Goal: Answer question/provide support: Share knowledge or assist other users

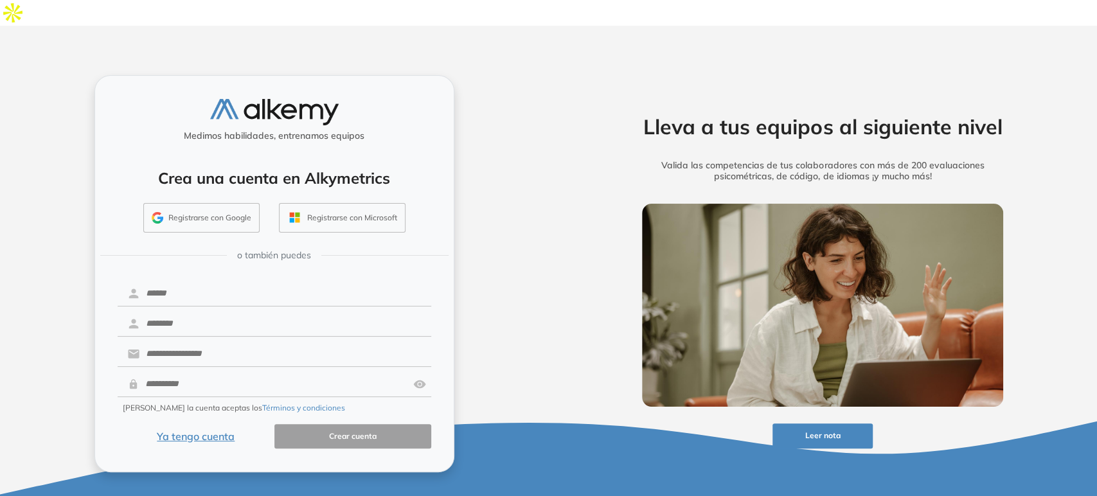
click at [193, 424] on button "Ya tengo cuenta" at bounding box center [196, 436] width 157 height 25
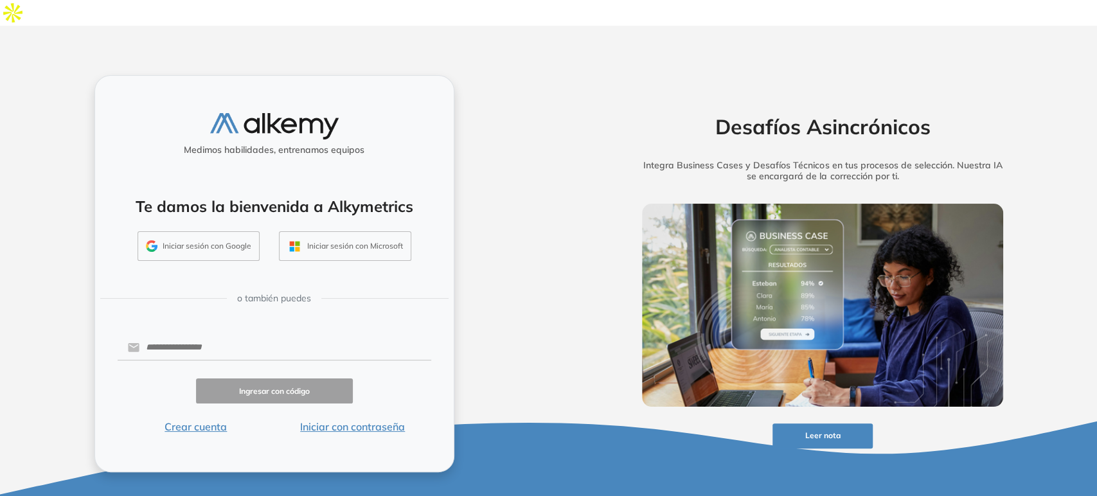
click at [204, 231] on button "Iniciar sesión con Google" at bounding box center [199, 246] width 122 height 30
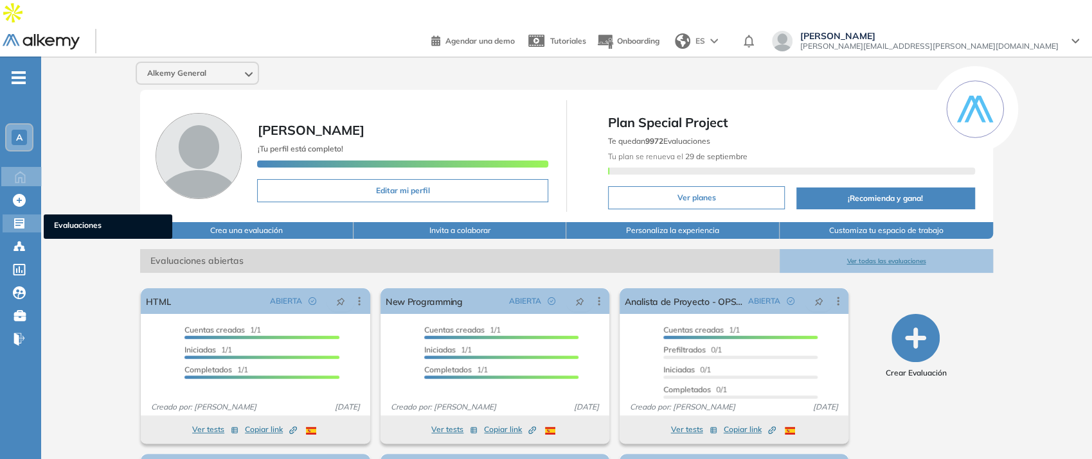
click at [19, 217] on icon at bounding box center [19, 223] width 13 height 13
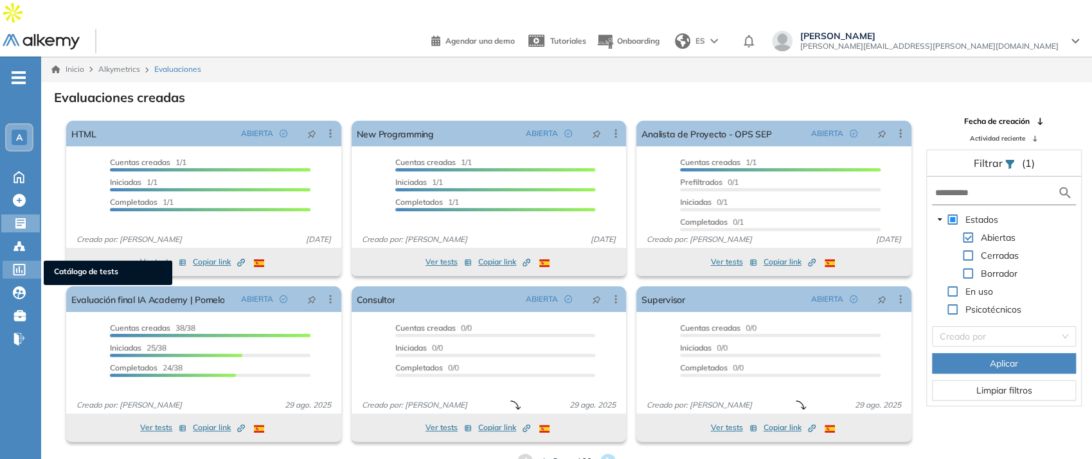
click at [17, 261] on div at bounding box center [20, 268] width 15 height 15
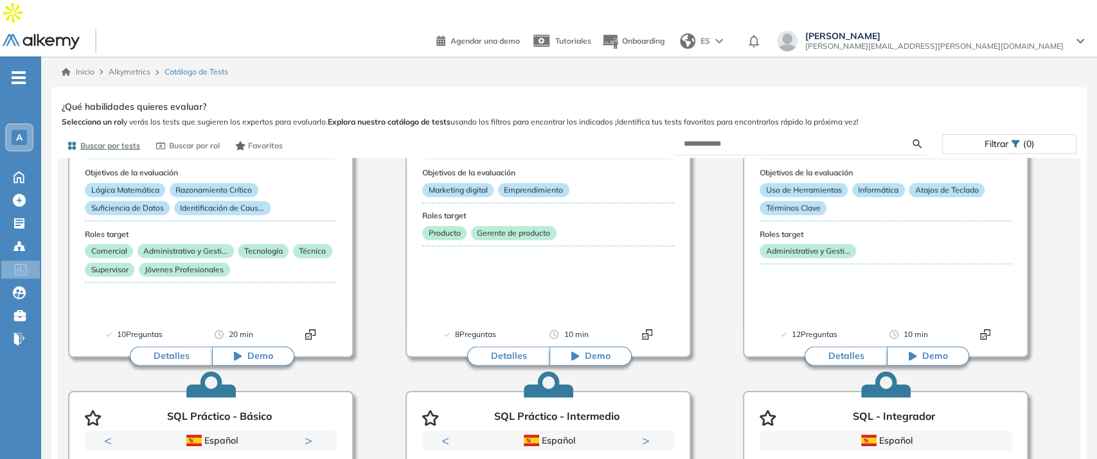
scroll to position [426, 0]
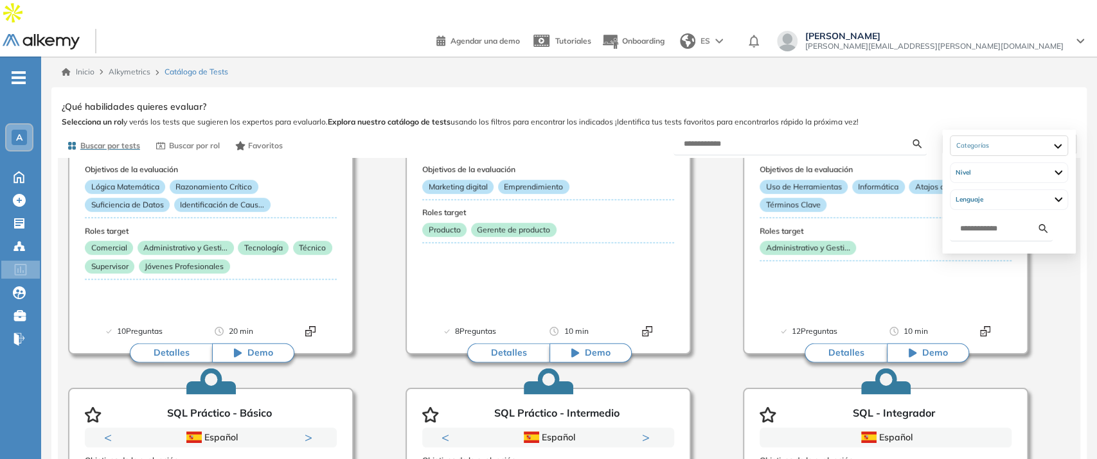
click at [1012, 139] on icon at bounding box center [1015, 143] width 9 height 9
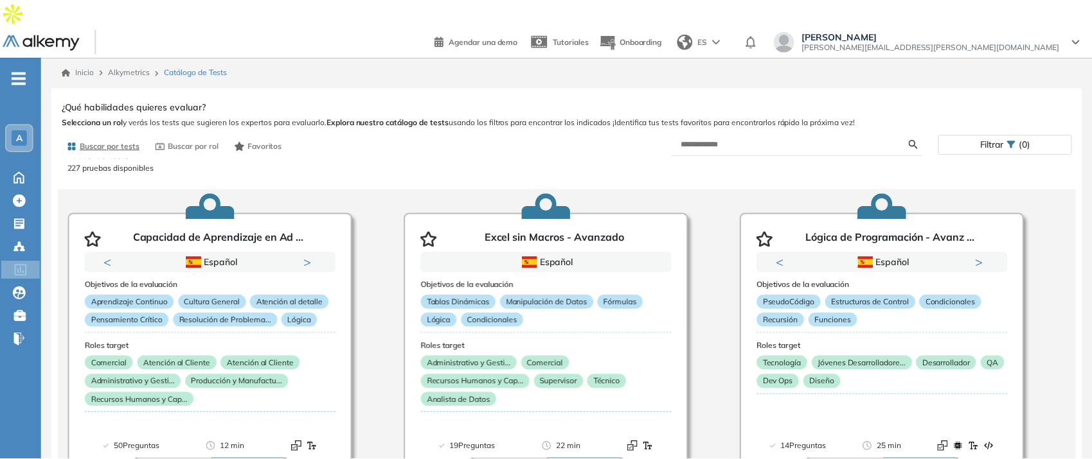
scroll to position [0, 0]
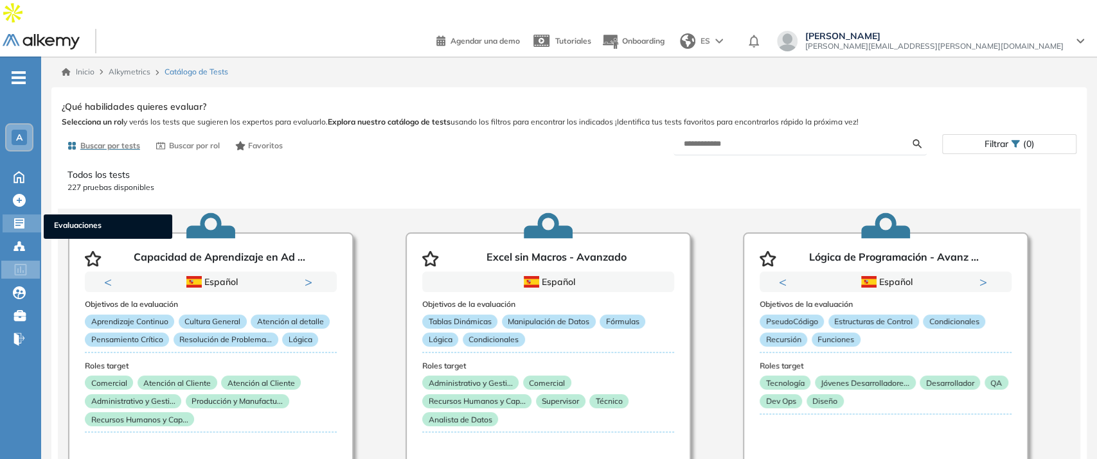
click at [15, 218] on icon at bounding box center [19, 223] width 10 height 10
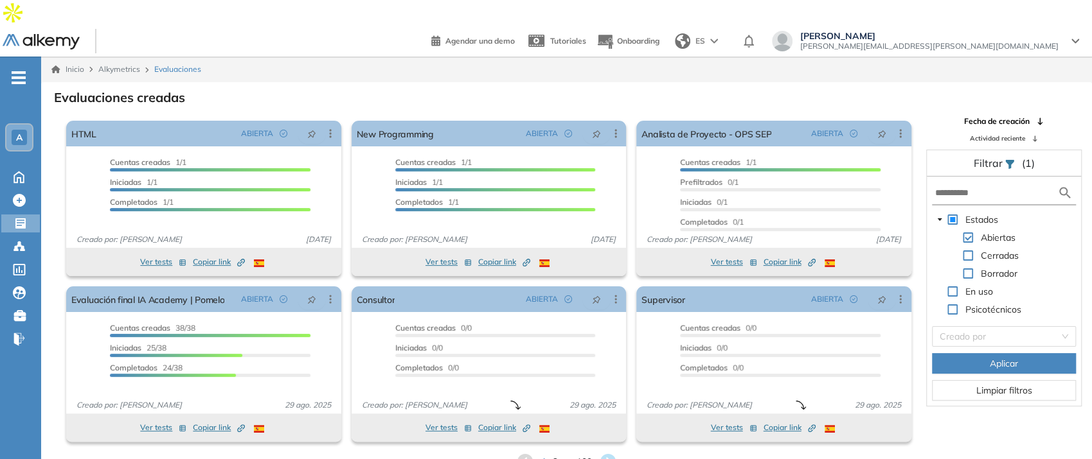
drag, startPoint x: 1085, startPoint y: 322, endPoint x: 1094, endPoint y: 297, distance: 26.6
click at [1092, 317] on html "General Training Alkemy Perfil Todos los espacios Todos los espacios A Home Hom…" at bounding box center [546, 229] width 1092 height 459
drag, startPoint x: 1096, startPoint y: 312, endPoint x: 1094, endPoint y: 154, distance: 157.4
click at [1092, 254] on html "General Training Alkemy Perfil Todos los espacios Todos los espacios A Home Hom…" at bounding box center [546, 229] width 1092 height 459
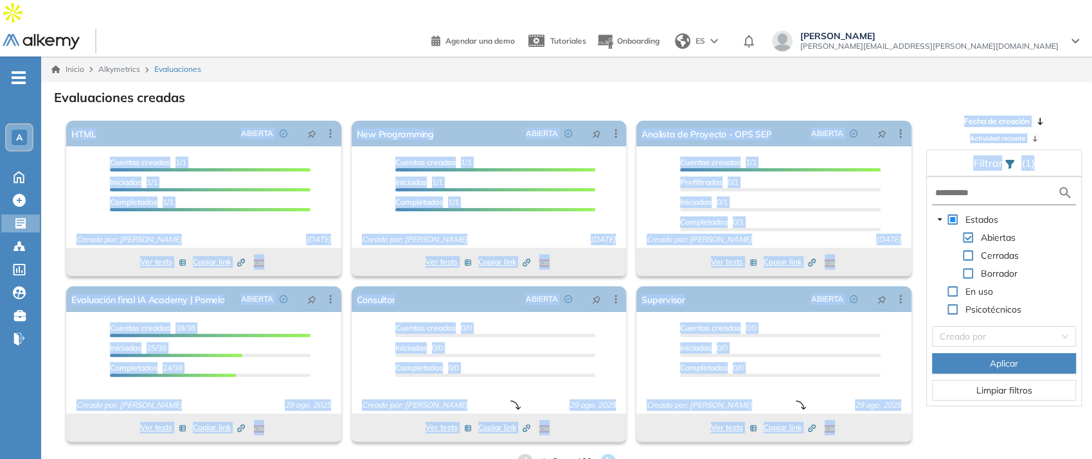
drag, startPoint x: 1083, startPoint y: 70, endPoint x: 1080, endPoint y: 241, distance: 171.0
click at [1092, 152] on html "General Training Alkemy Perfil Todos los espacios Todos los espacios A Home Hom…" at bounding box center [546, 229] width 1092 height 459
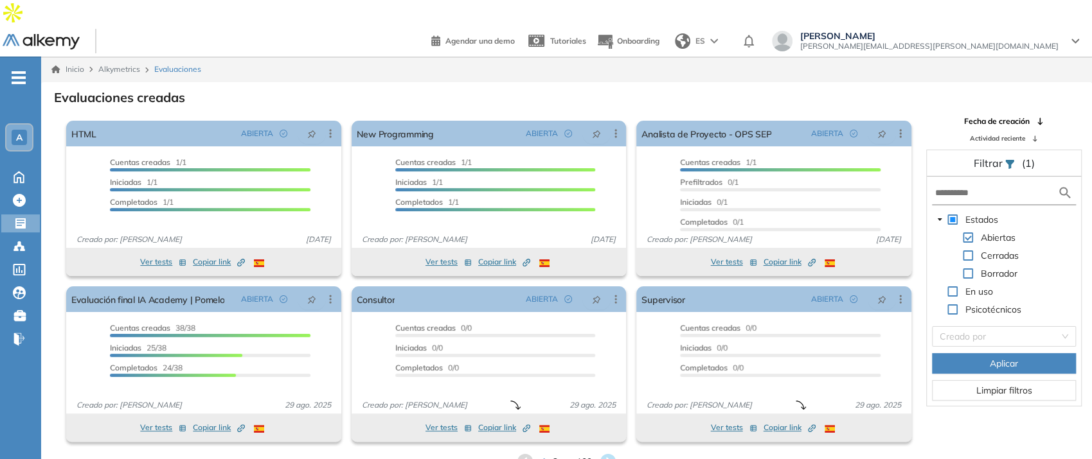
click at [1076, 267] on div "Estados Abiertas Cerradas Borrador En uso Psicotécnicos Creado por Aplicar Limp…" at bounding box center [1004, 291] width 154 height 229
drag, startPoint x: 1080, startPoint y: 389, endPoint x: 1090, endPoint y: 437, distance: 48.6
click at [1089, 434] on div "Evaluaciones creadas El proctoring será activado ¡Importante!: Los usuarios que…" at bounding box center [566, 279] width 1051 height 395
click at [1090, 441] on div "Evaluaciones creadas El proctoring será activado ¡Importante!: Los usuarios que…" at bounding box center [566, 279] width 1051 height 395
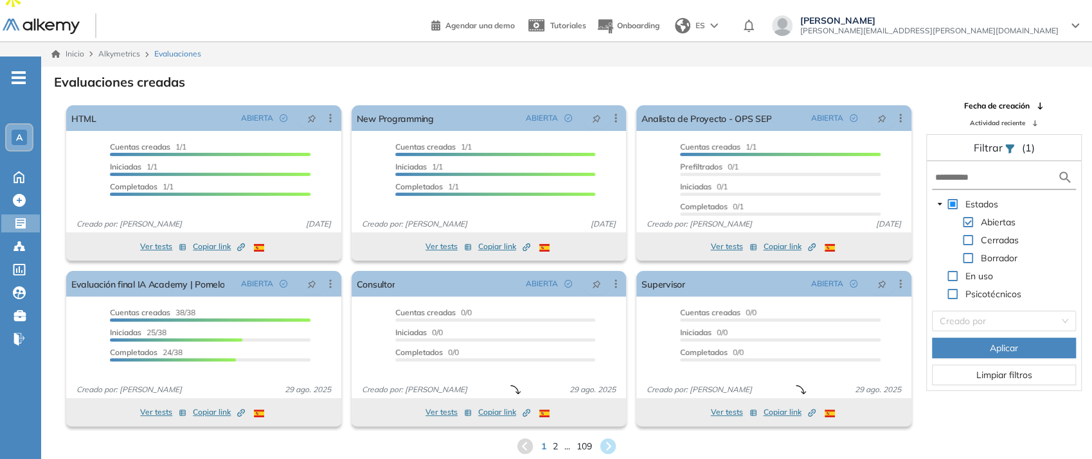
scroll to position [31, 0]
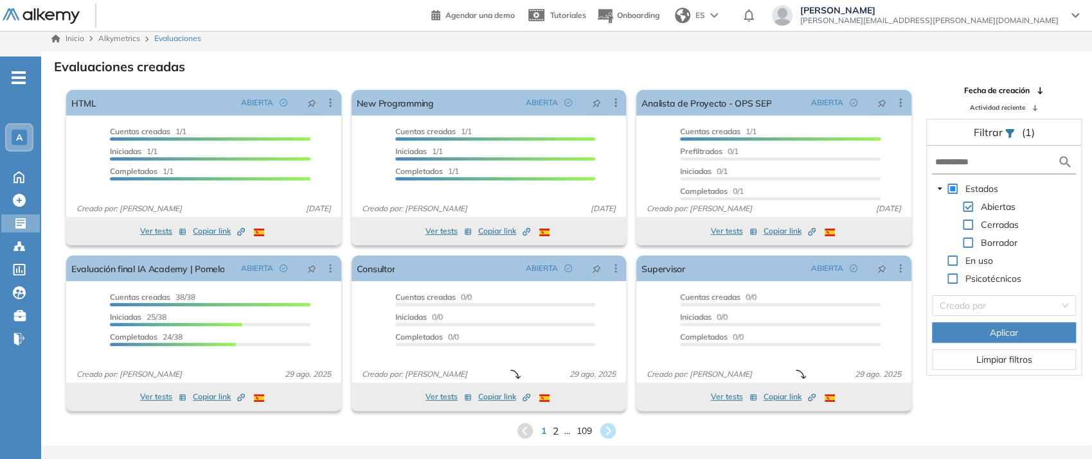
click at [553, 423] on span "2" at bounding box center [556, 430] width 6 height 15
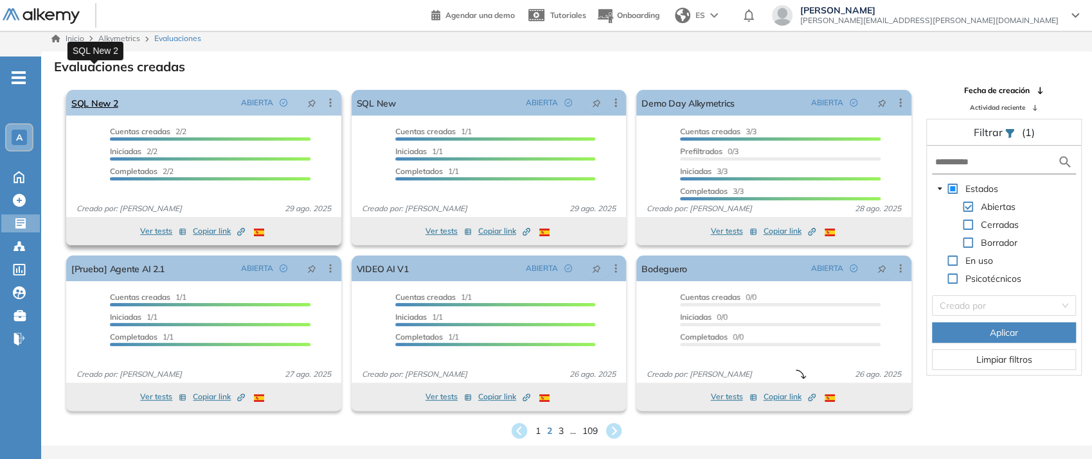
click at [85, 90] on link "SQL New 2" at bounding box center [94, 103] width 47 height 26
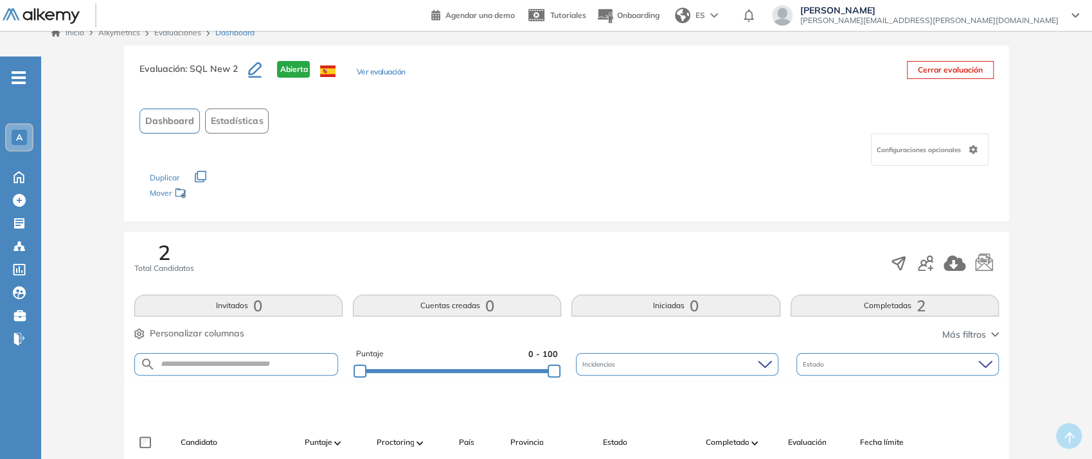
scroll to position [38, 0]
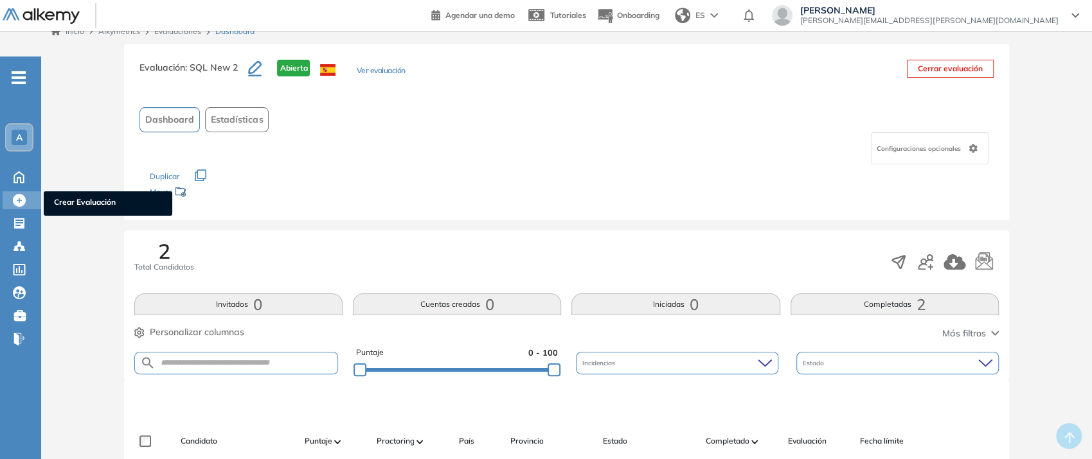
click at [96, 197] on span "Crear Evaluación" at bounding box center [108, 204] width 108 height 14
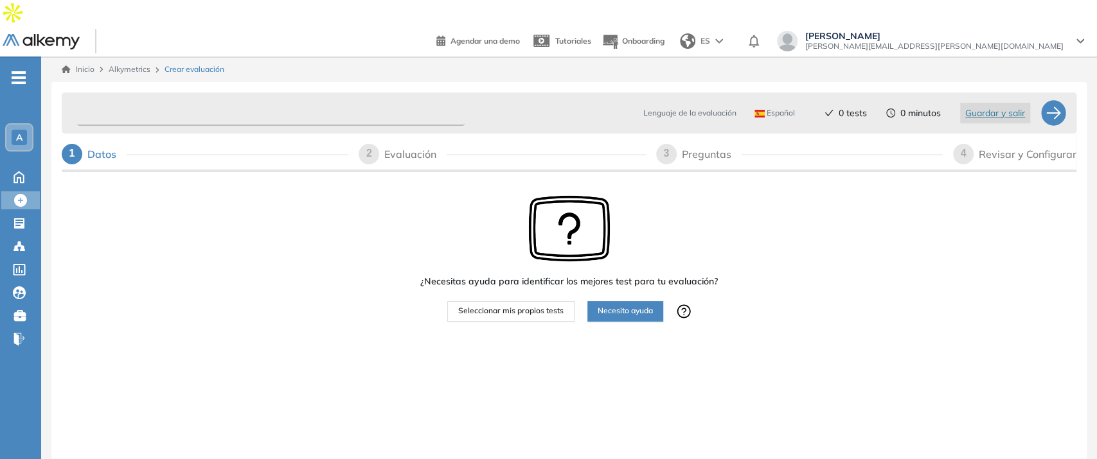
click at [209, 101] on input "text" at bounding box center [270, 113] width 387 height 25
type input "**********"
click at [421, 144] on div "Evaluación" at bounding box center [415, 154] width 62 height 21
click at [380, 144] on div "2 Evaluación" at bounding box center [502, 154] width 287 height 21
click at [1058, 100] on div at bounding box center [1053, 113] width 26 height 26
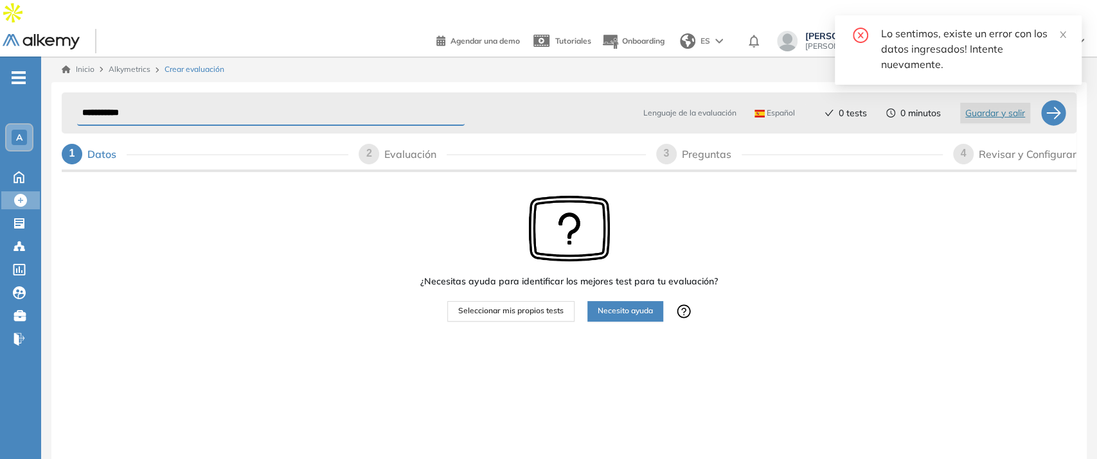
click at [367, 101] on input "**********" at bounding box center [270, 113] width 387 height 25
click at [1069, 32] on div "Lo sentimos, existe un error con los datos ingresados! Intente nuevamente." at bounding box center [958, 49] width 247 height 69
click at [1067, 32] on icon "close" at bounding box center [1062, 34] width 9 height 9
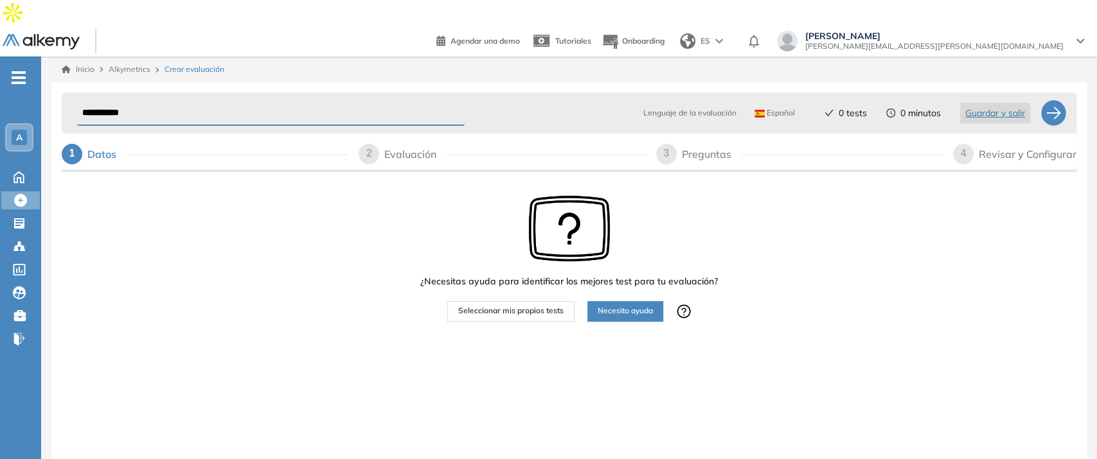
click at [537, 305] on span "Seleccionar mis propios tests" at bounding box center [510, 311] width 105 height 12
click at [494, 305] on span "Seleccionar mis propios tests" at bounding box center [510, 311] width 105 height 12
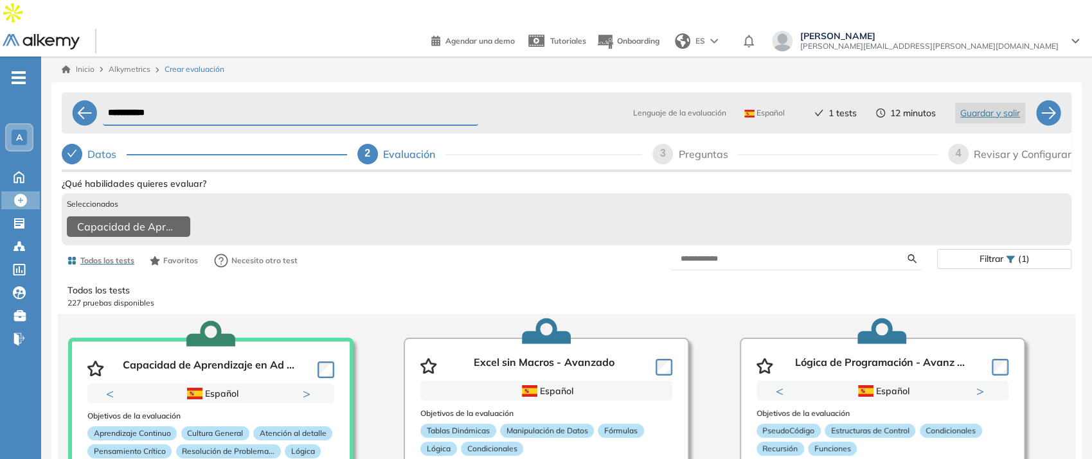
drag, startPoint x: 1081, startPoint y: 276, endPoint x: 1081, endPoint y: 300, distance: 23.8
click at [1081, 300] on div "**********" at bounding box center [566, 301] width 1051 height 488
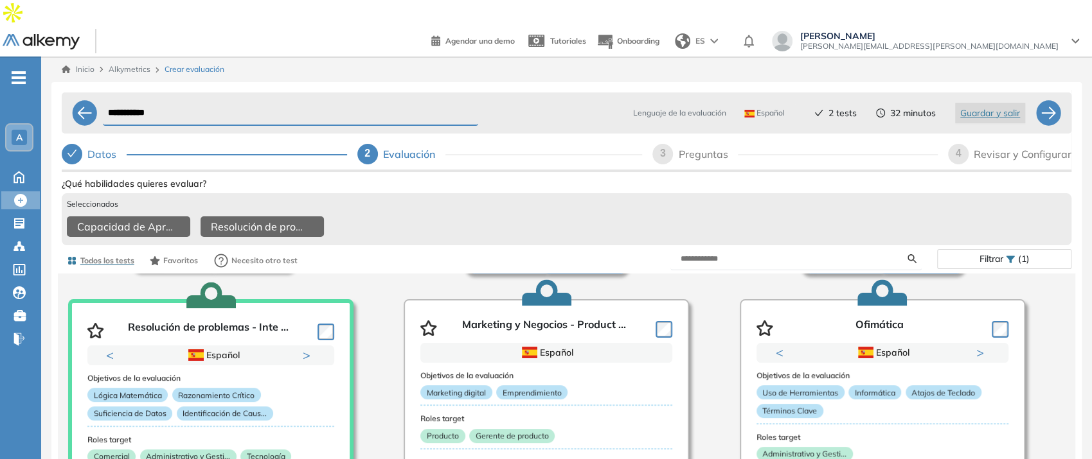
scroll to position [332, 0]
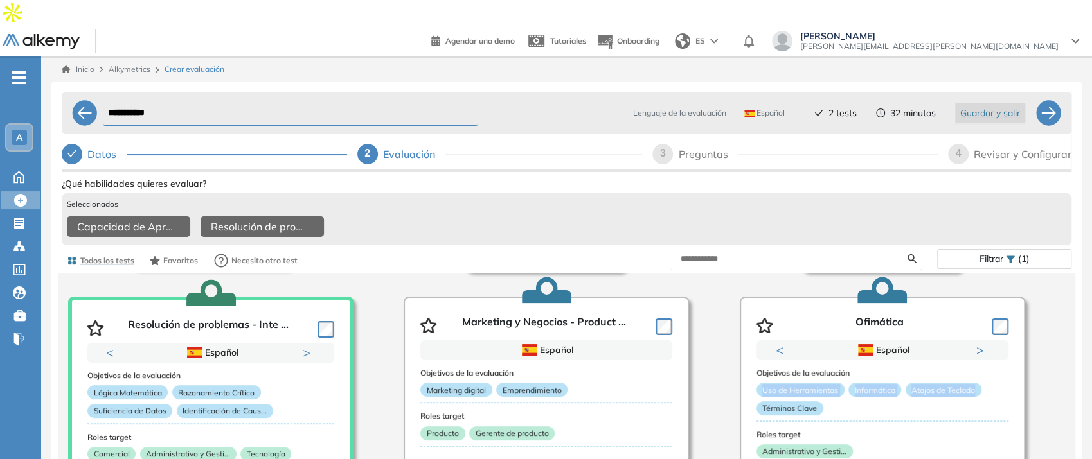
drag, startPoint x: 1074, startPoint y: 345, endPoint x: 1089, endPoint y: 359, distance: 20.0
click at [1089, 393] on div "**********" at bounding box center [566, 301] width 1051 height 488
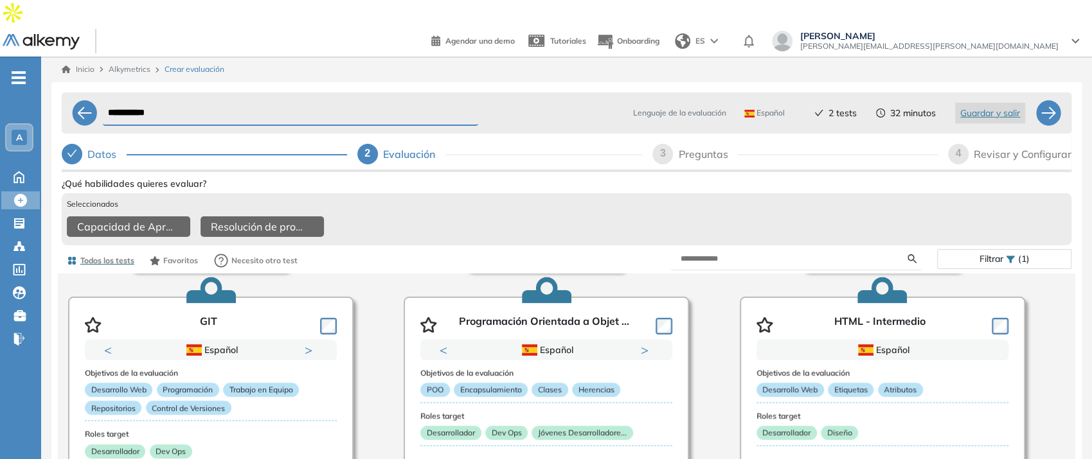
scroll to position [916, 0]
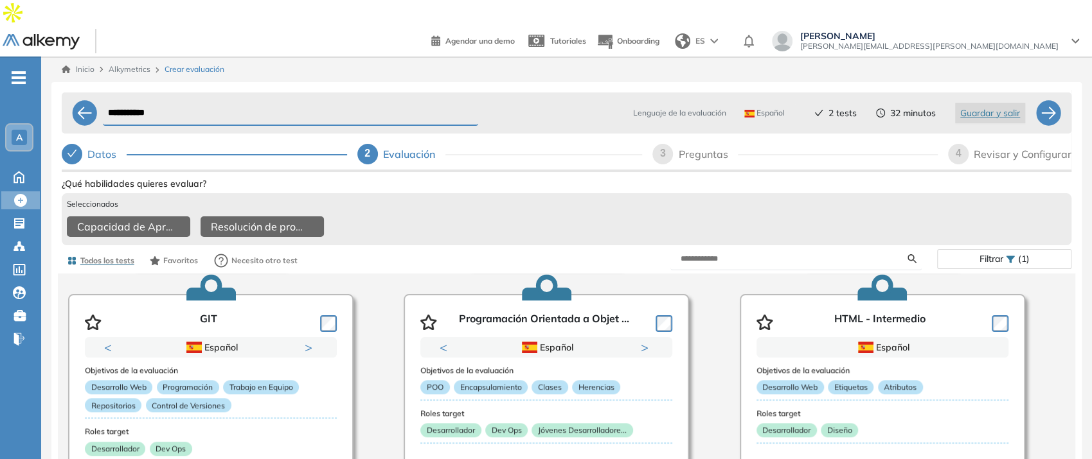
click at [1078, 431] on div "**********" at bounding box center [566, 326] width 1030 height 488
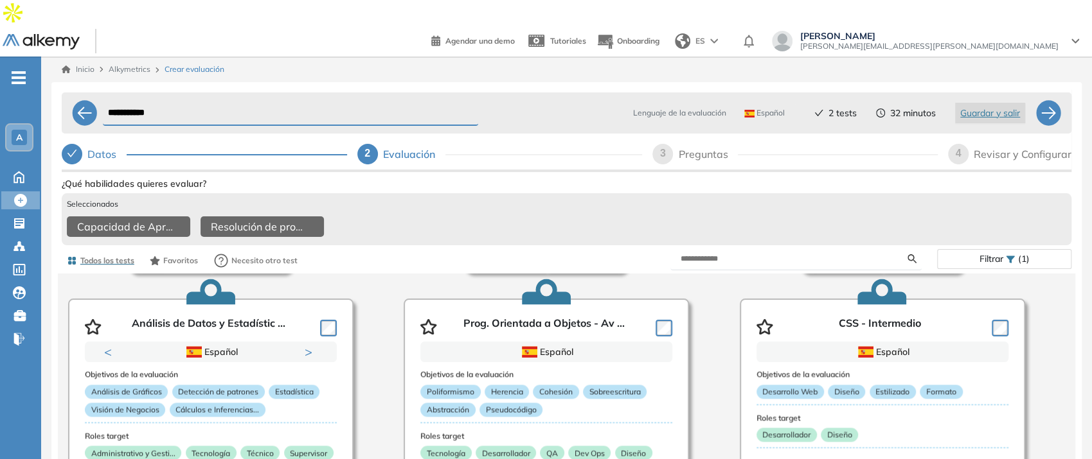
scroll to position [1187, 0]
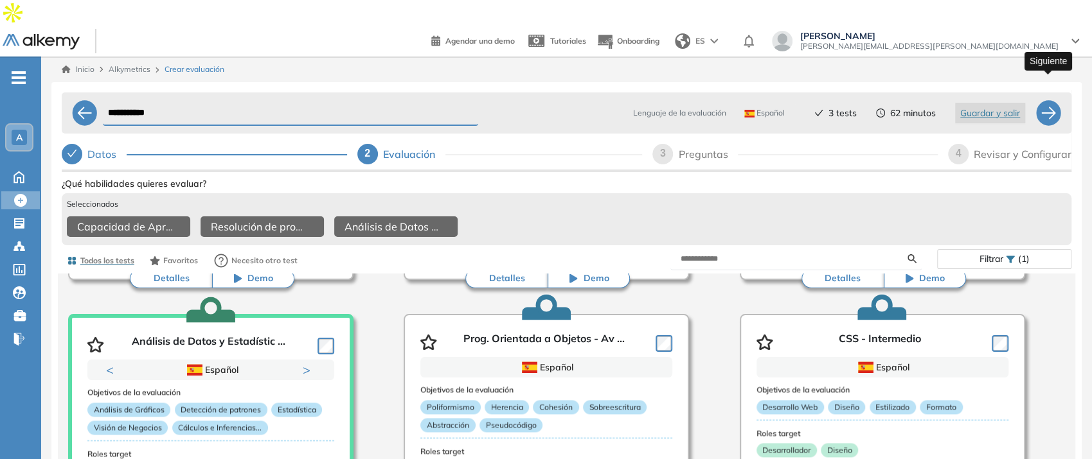
click at [1051, 100] on div at bounding box center [1048, 113] width 26 height 26
select select "*****"
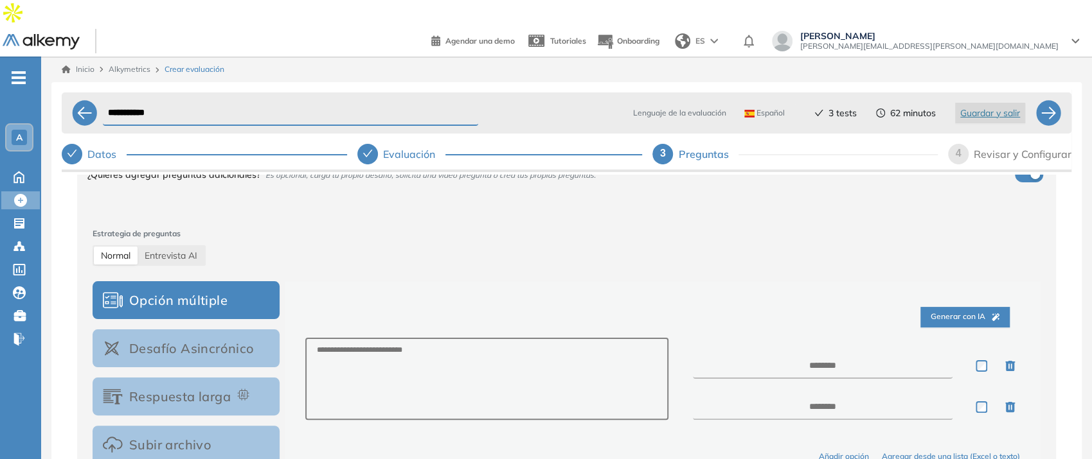
scroll to position [179, 0]
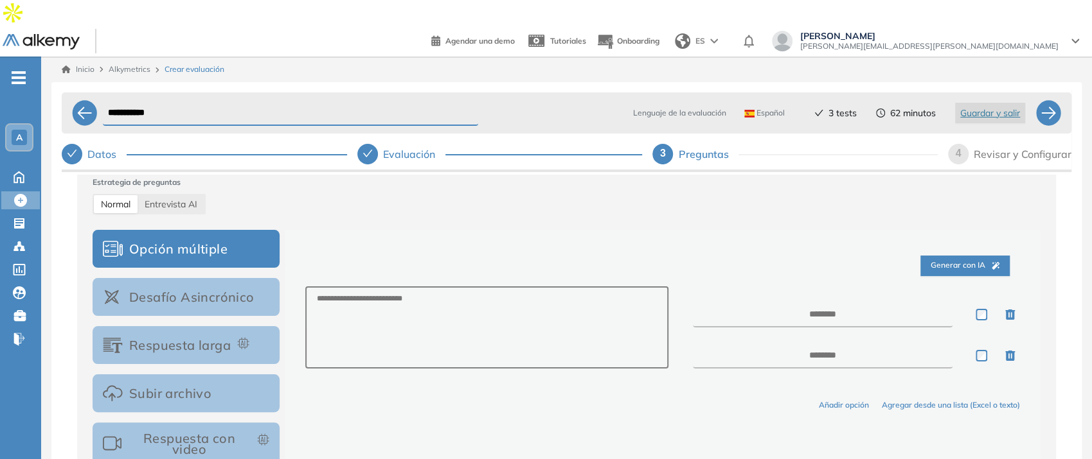
click at [202, 278] on button "Desafío Asincrónico" at bounding box center [186, 297] width 187 height 38
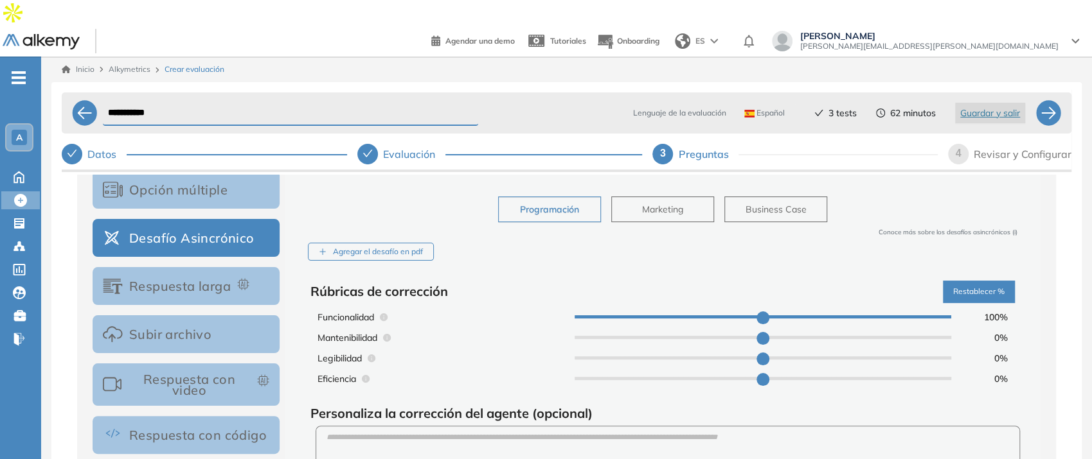
scroll to position [262, 0]
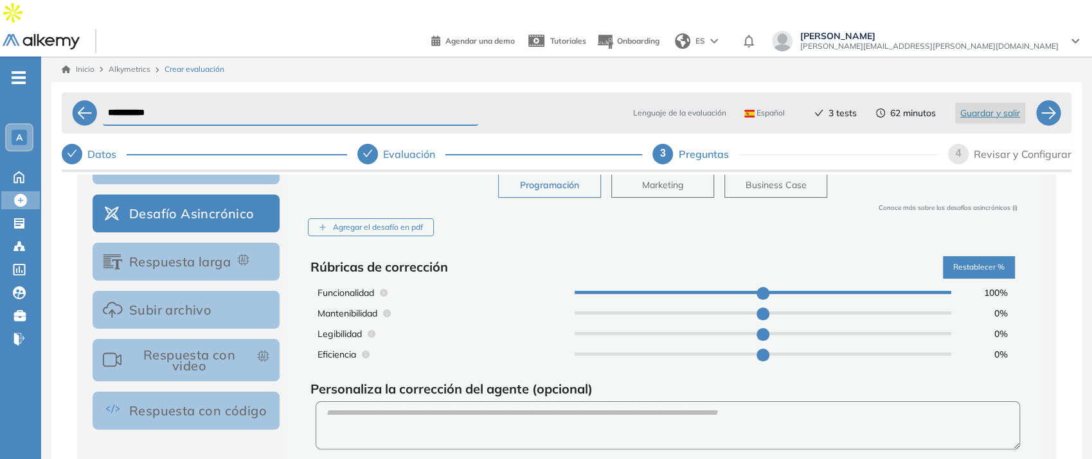
click at [184, 339] on button "Respuesta con video" at bounding box center [186, 360] width 187 height 42
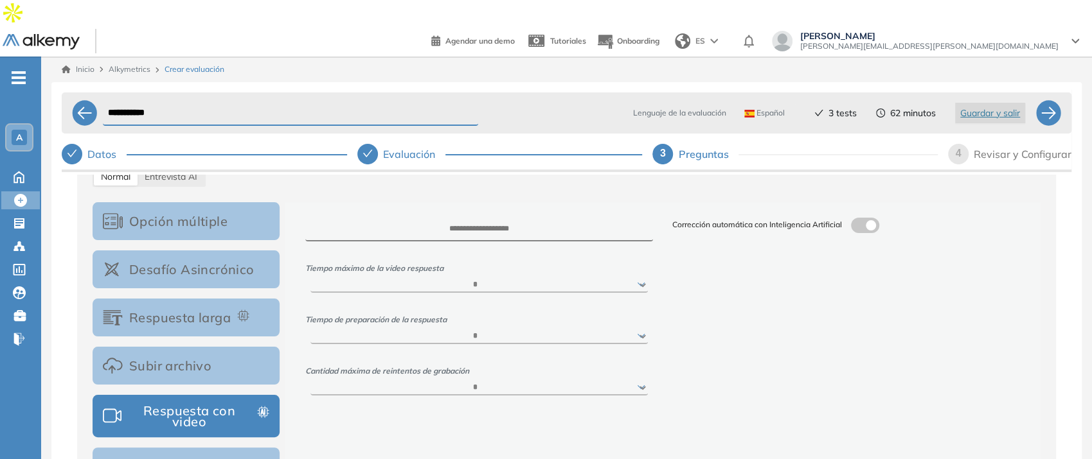
scroll to position [206, 0]
click at [1047, 100] on div at bounding box center [1048, 113] width 26 height 26
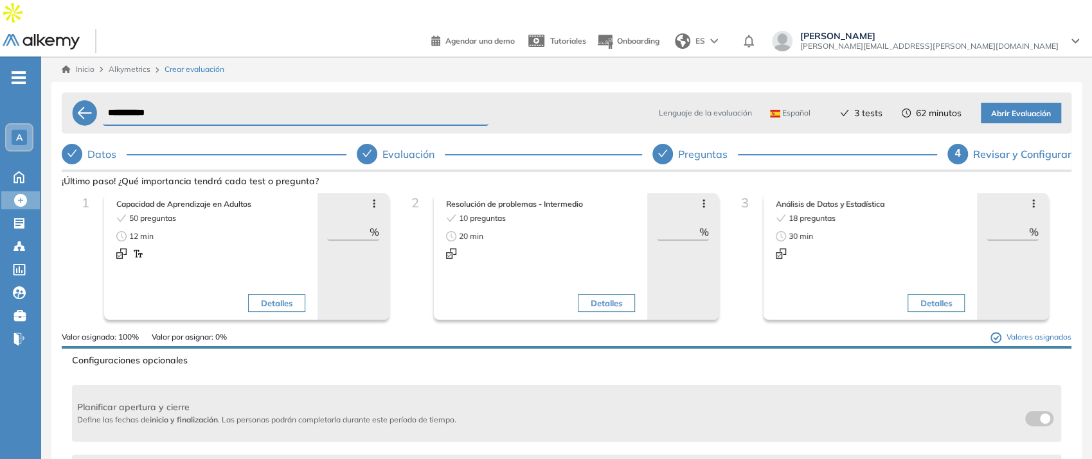
click at [350, 224] on input "**" at bounding box center [348, 231] width 42 height 15
type input "*"
type input "**"
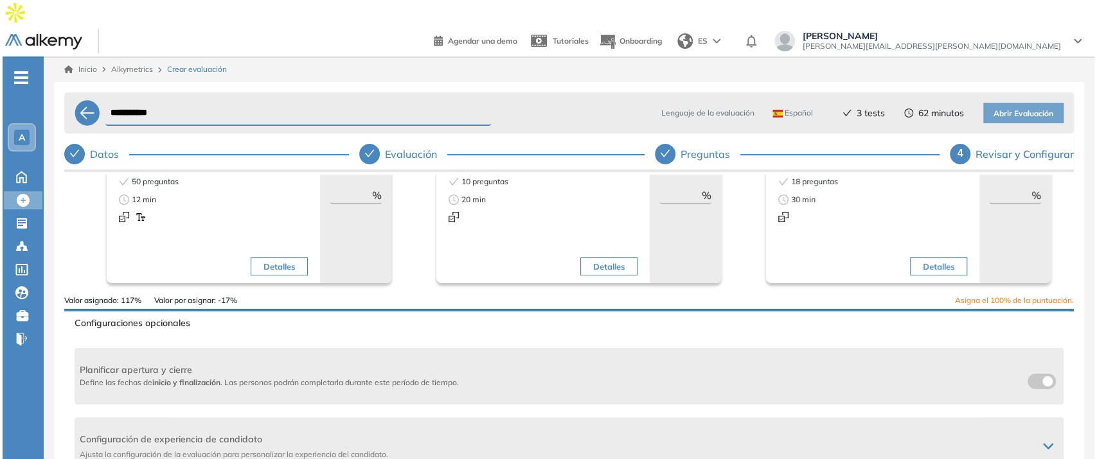
scroll to position [22, 0]
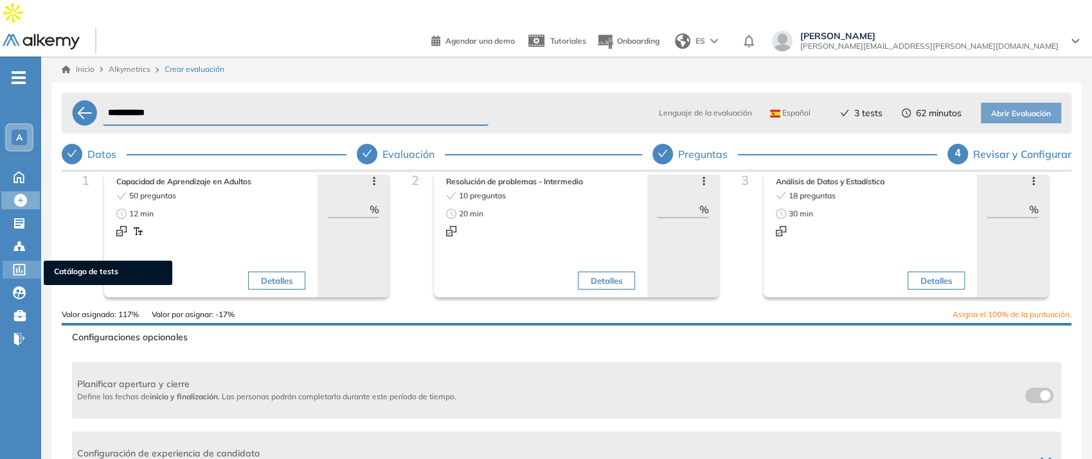
click at [13, 264] on icon at bounding box center [19, 270] width 13 height 12
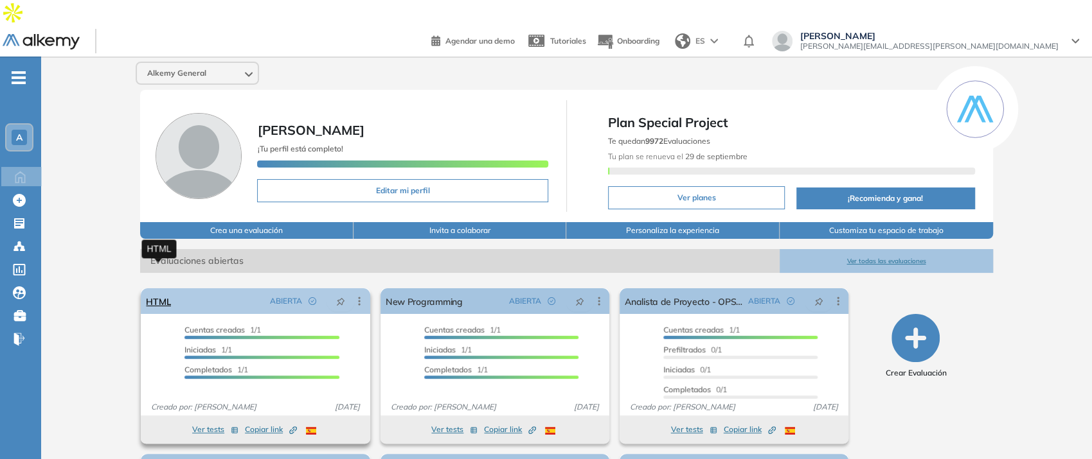
click at [159, 289] on link "HTML" at bounding box center [158, 302] width 25 height 26
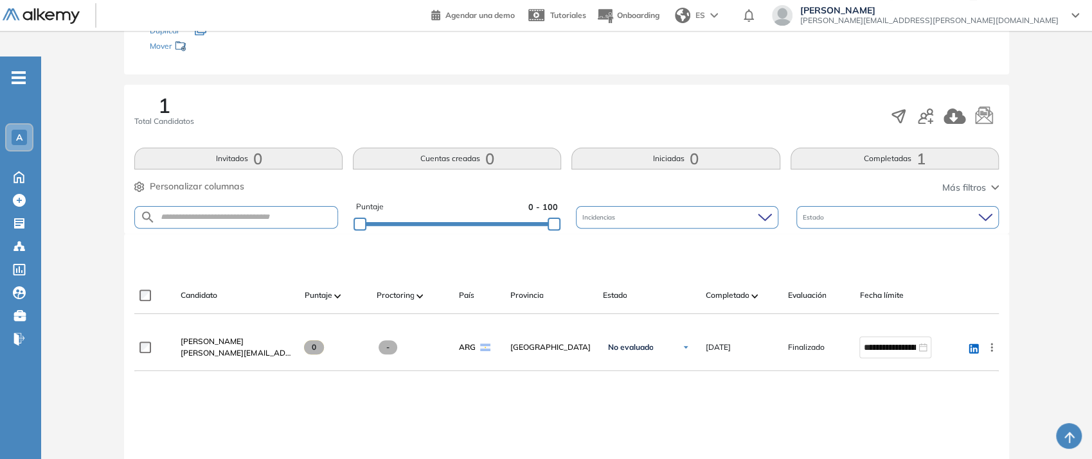
scroll to position [242, 0]
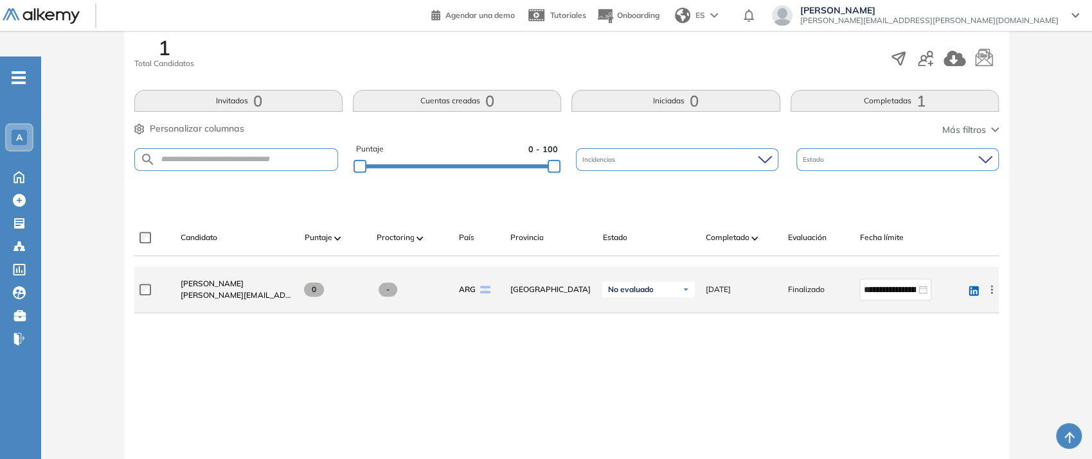
drag, startPoint x: 313, startPoint y: 264, endPoint x: 321, endPoint y: 264, distance: 7.7
click at [321, 283] on span "0" at bounding box center [314, 290] width 20 height 14
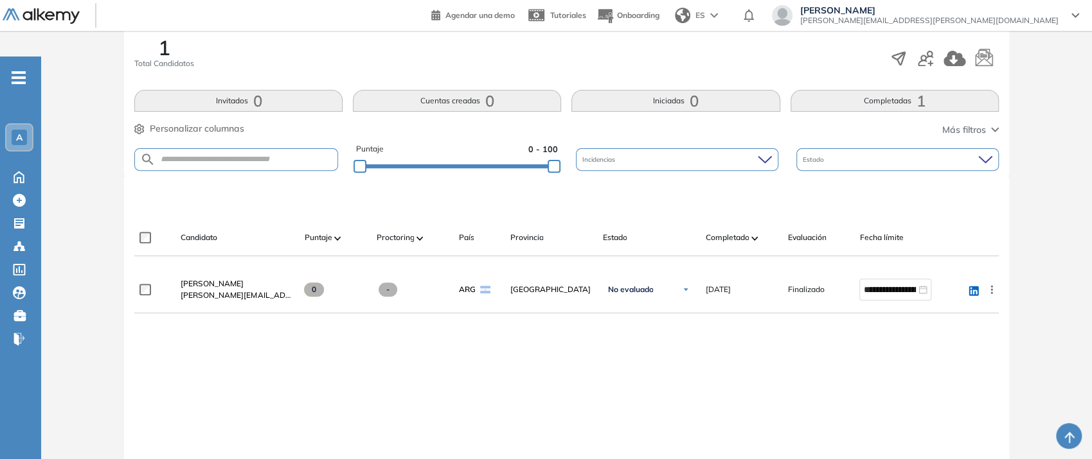
click at [22, 125] on div "A" at bounding box center [19, 138] width 26 height 26
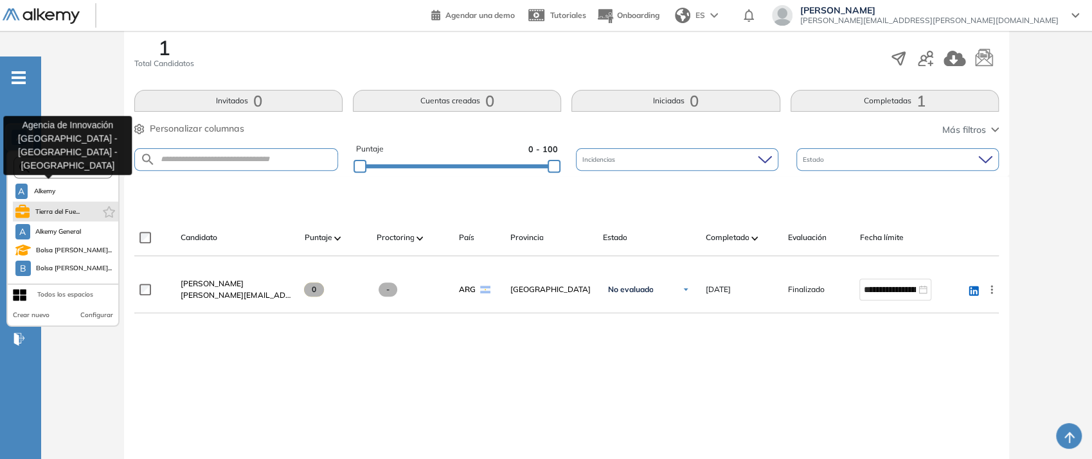
click at [61, 207] on span "Tierra del Fue..." at bounding box center [58, 212] width 46 height 10
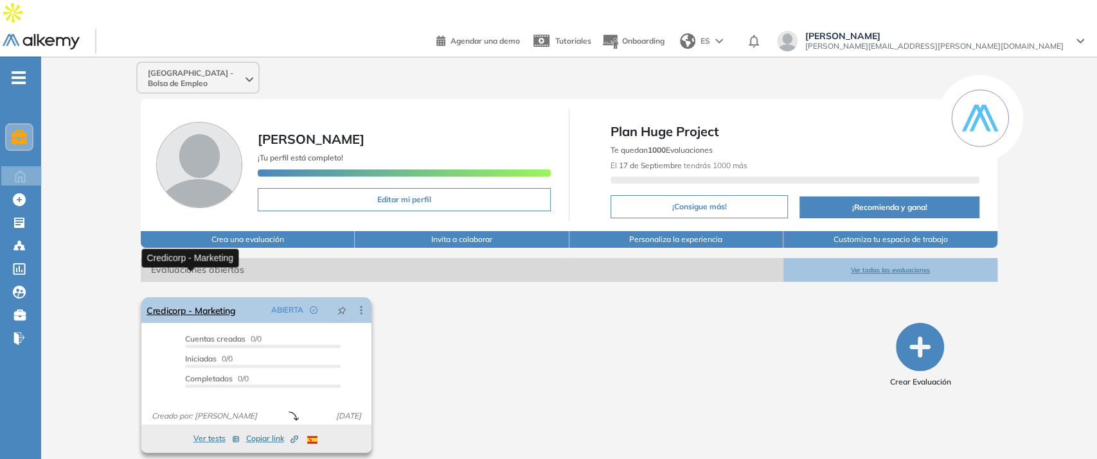
click at [205, 298] on link "Credicorp - Marketing" at bounding box center [191, 311] width 89 height 26
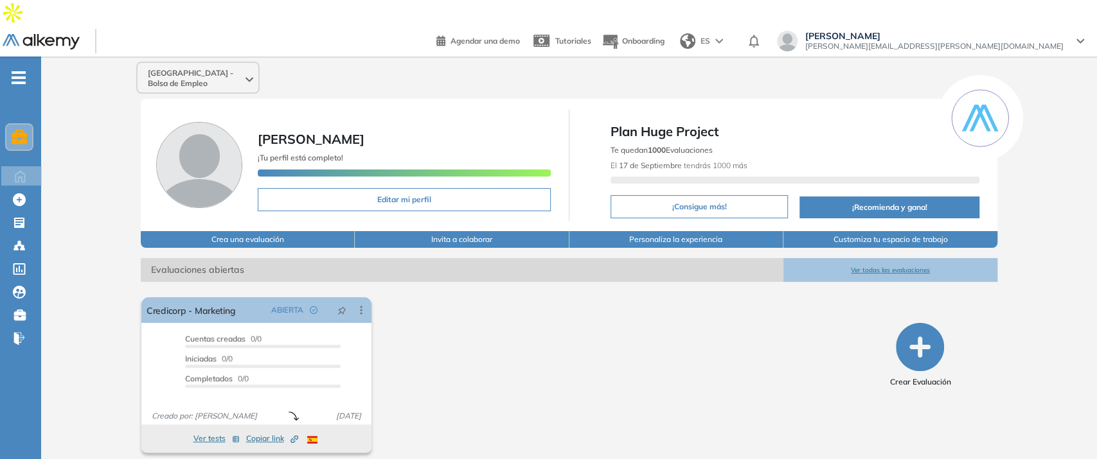
click at [29, 125] on div at bounding box center [19, 137] width 26 height 25
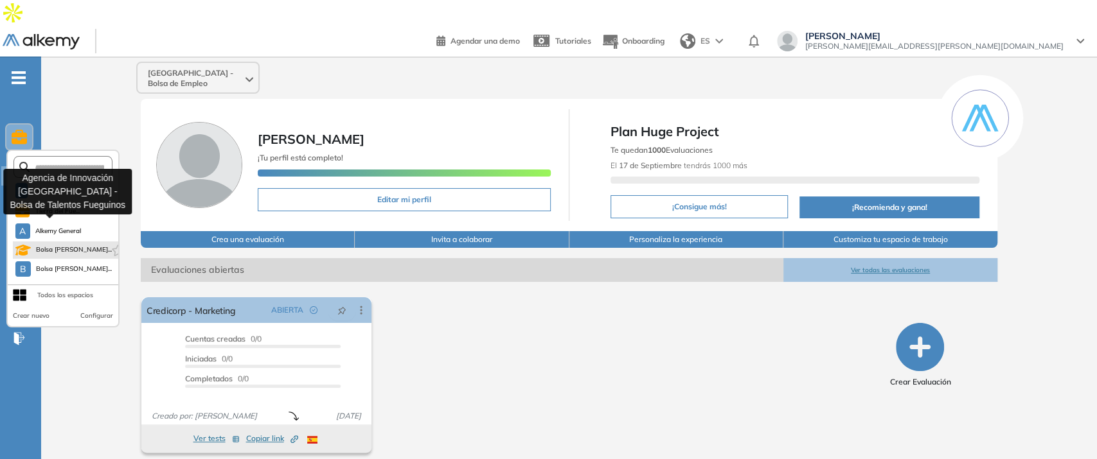
click at [71, 245] on span "Bolsa [PERSON_NAME]..." at bounding box center [72, 250] width 73 height 10
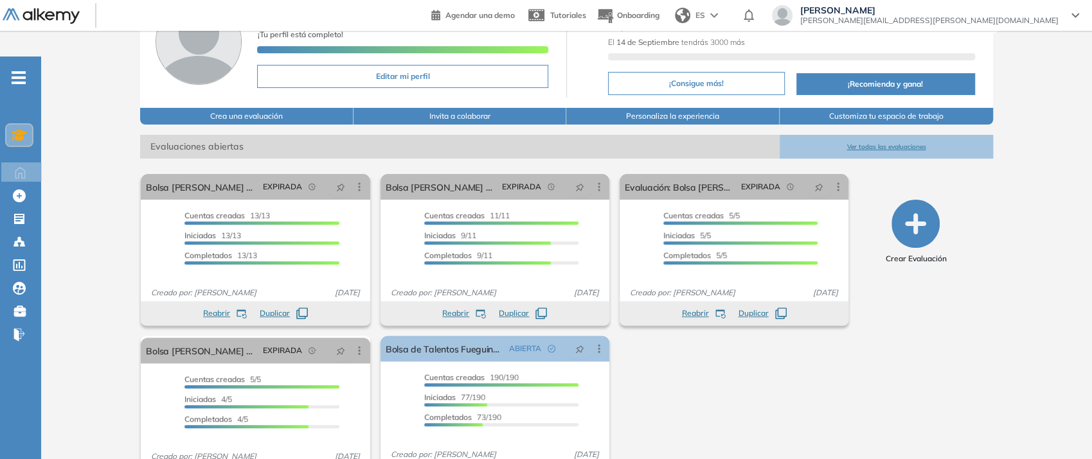
scroll to position [143, 0]
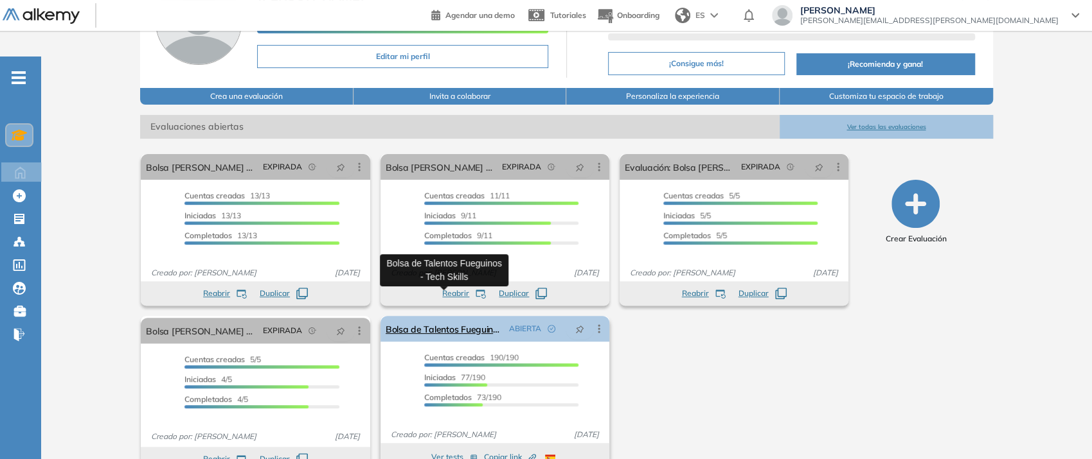
click at [454, 316] on link "Bolsa de Talentos Fueguinos - Tech Skills" at bounding box center [445, 329] width 118 height 26
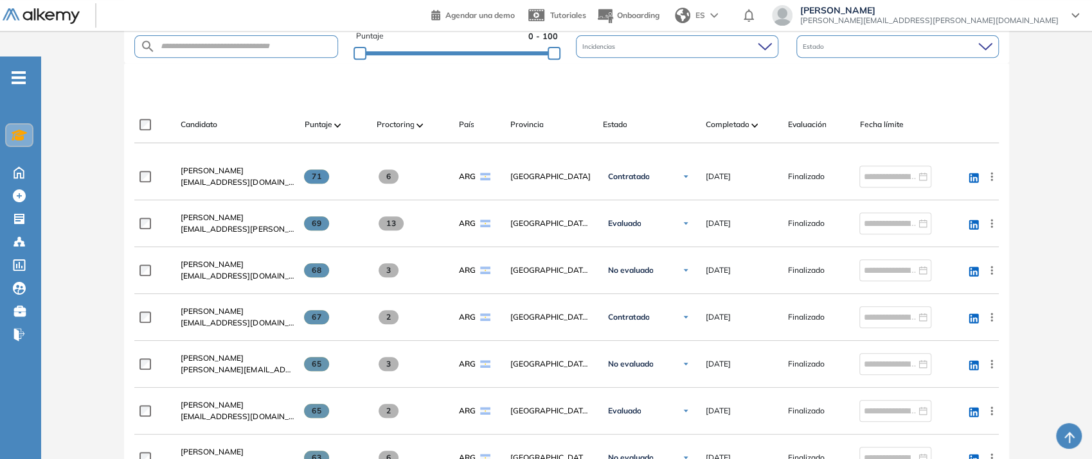
scroll to position [366, 0]
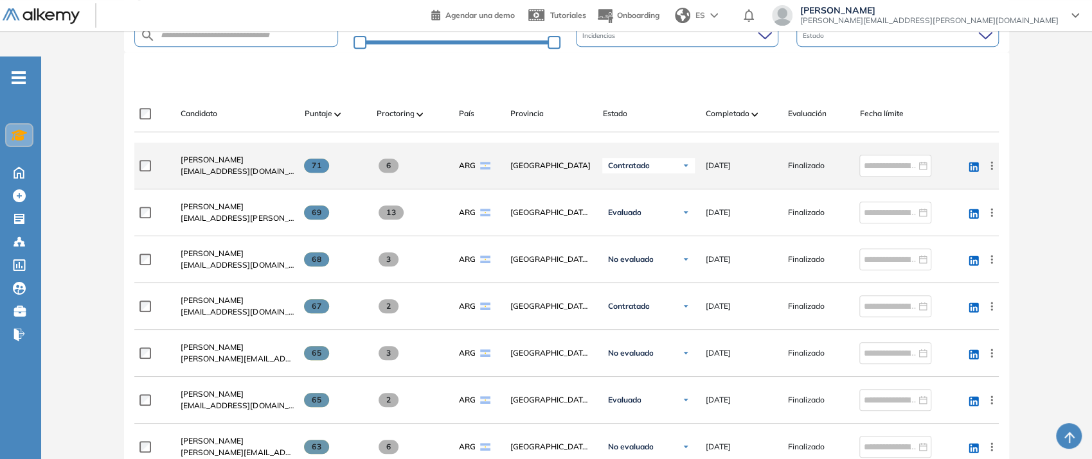
drag, startPoint x: 310, startPoint y: 136, endPoint x: 326, endPoint y: 143, distance: 17.9
click at [326, 159] on span at bounding box center [316, 166] width 25 height 14
drag, startPoint x: 314, startPoint y: 132, endPoint x: 329, endPoint y: 138, distance: 15.9
click at [329, 159] on span at bounding box center [316, 166] width 25 height 14
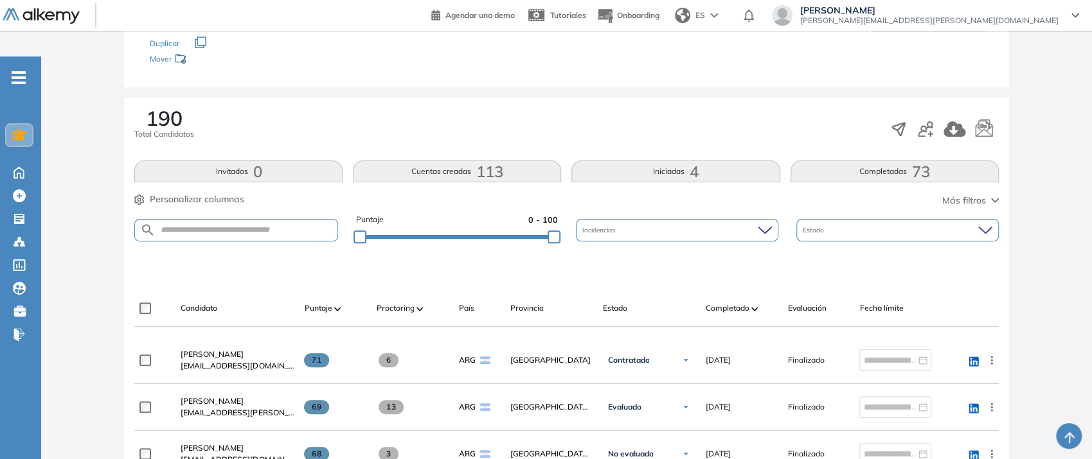
scroll to position [85, 0]
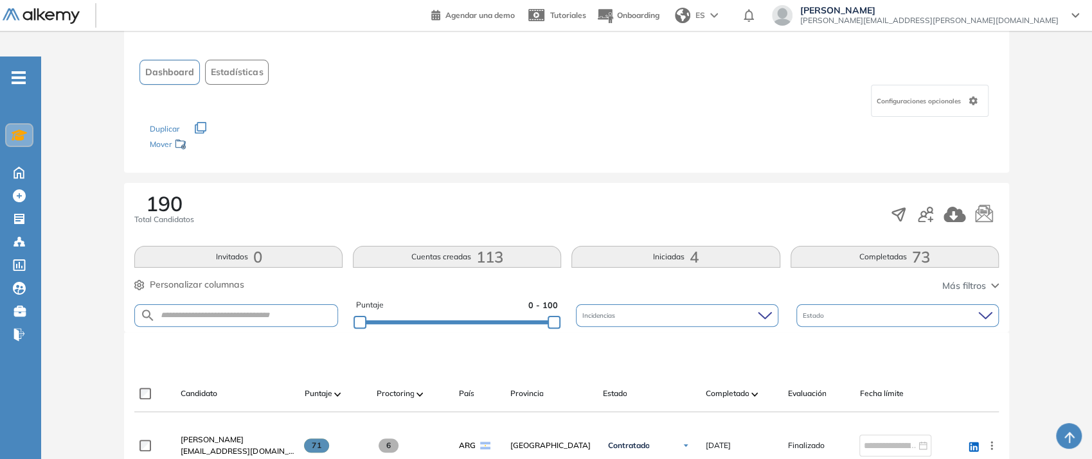
click at [247, 66] on span "Estadísticas" at bounding box center [237, 72] width 52 height 13
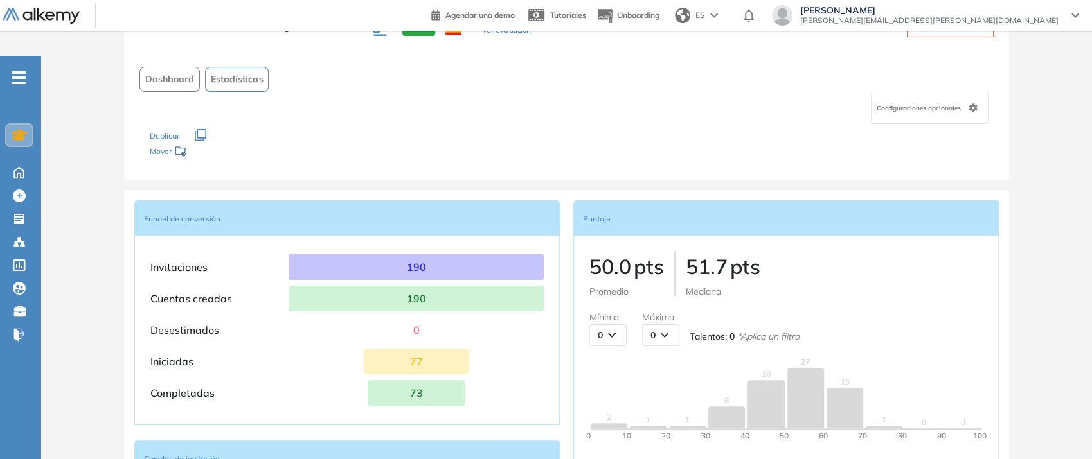
scroll to position [0, 0]
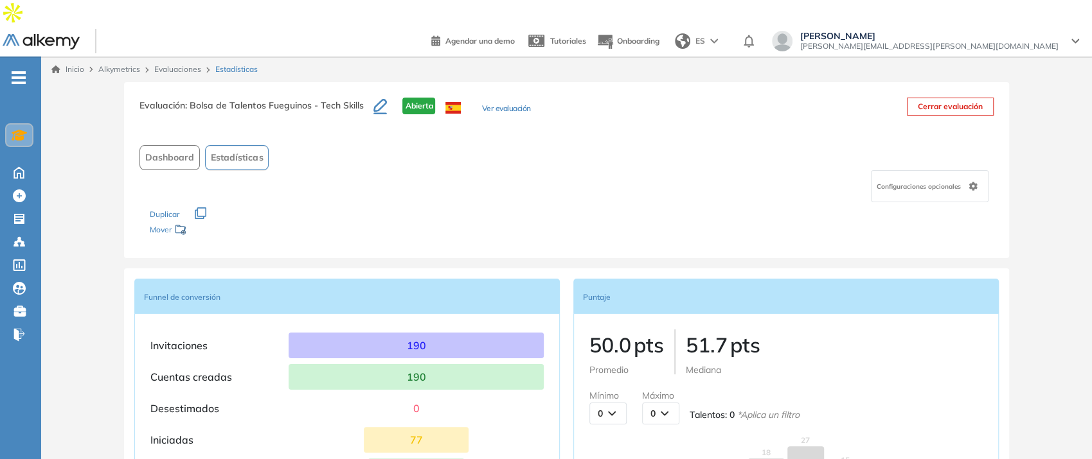
click at [159, 151] on span "Dashboard" at bounding box center [169, 157] width 49 height 13
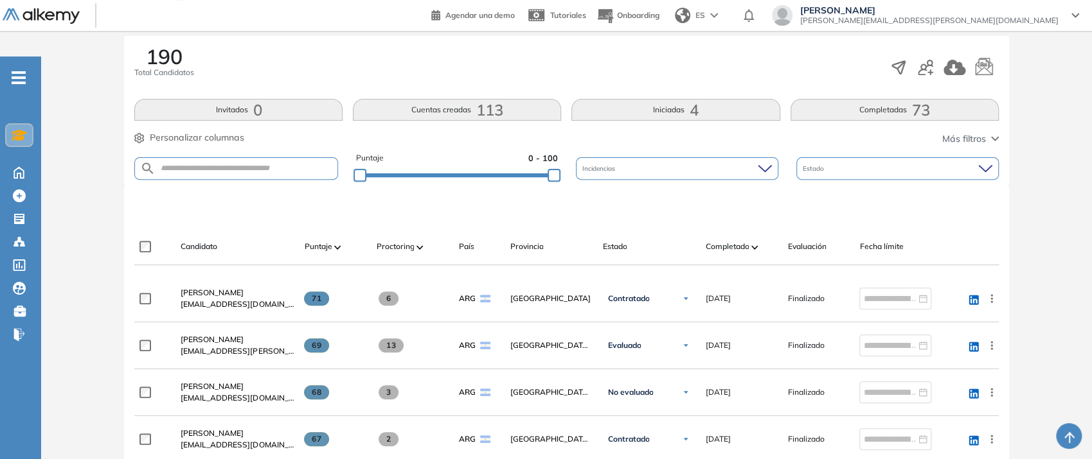
scroll to position [311, 0]
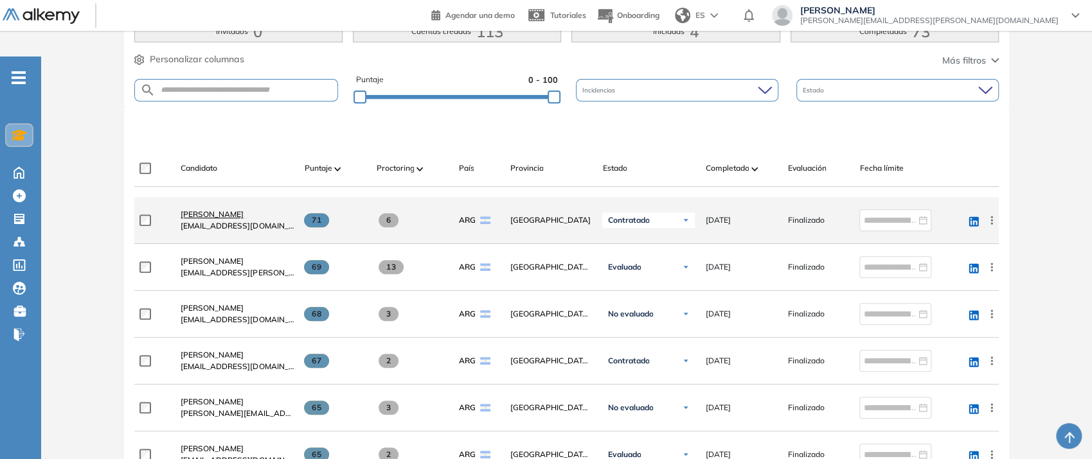
click at [209, 209] on span "[PERSON_NAME]" at bounding box center [212, 214] width 63 height 10
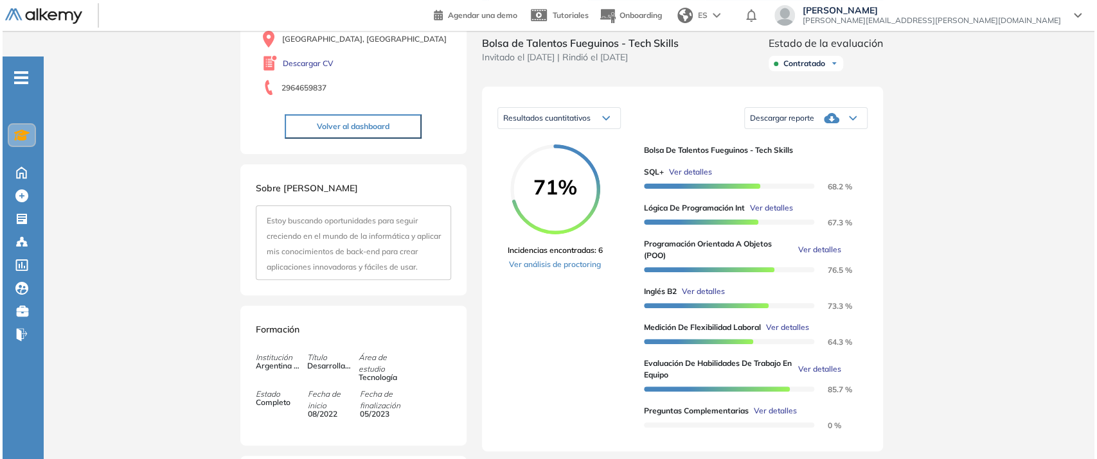
scroll to position [171, 0]
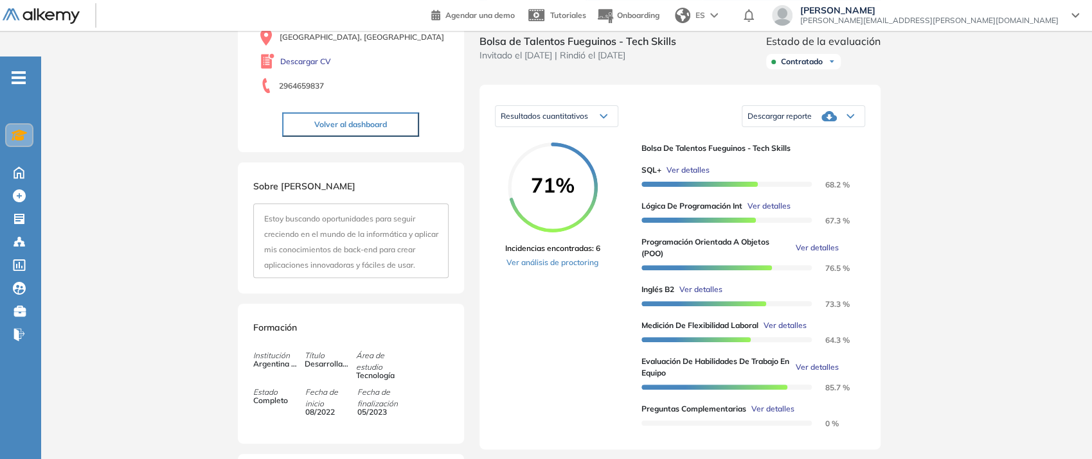
click at [687, 164] on span "Ver detalles" at bounding box center [687, 170] width 43 height 12
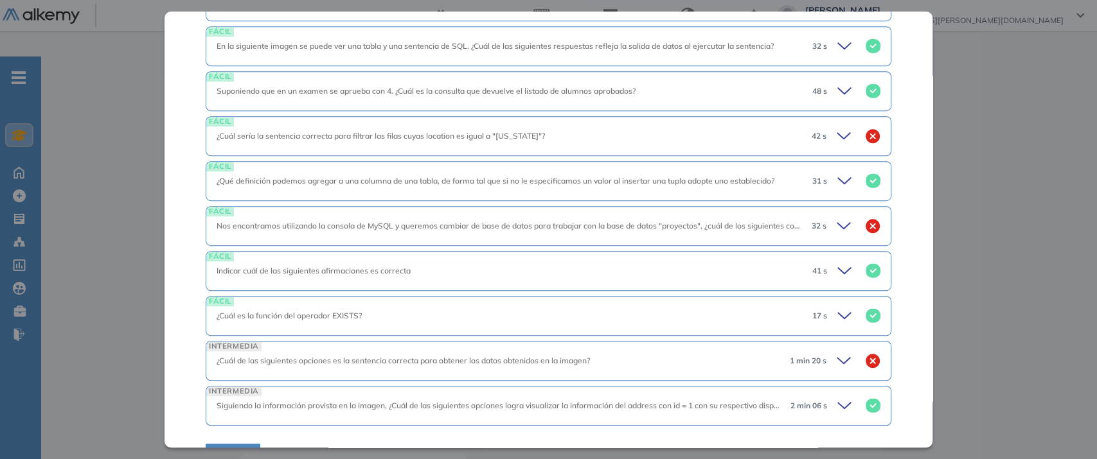
scroll to position [442, 0]
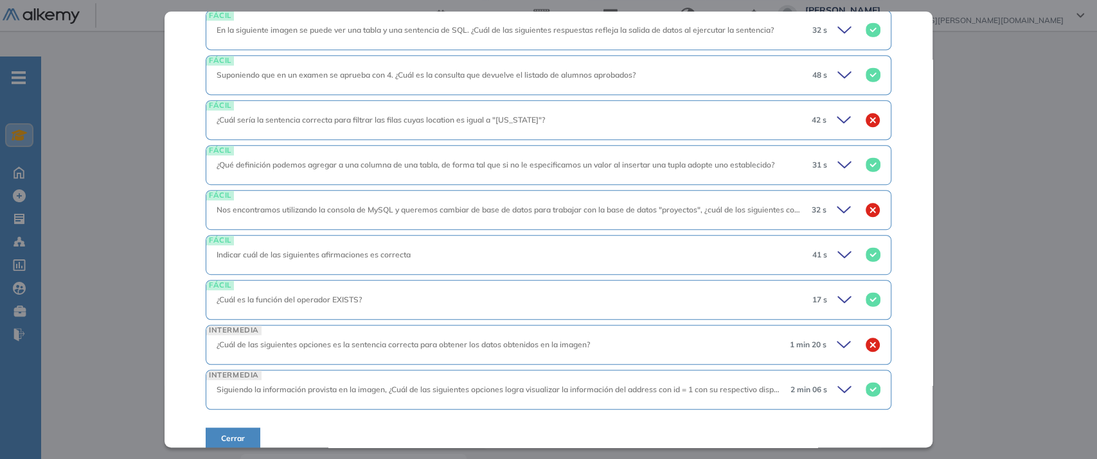
click at [837, 381] on icon at bounding box center [846, 390] width 18 height 18
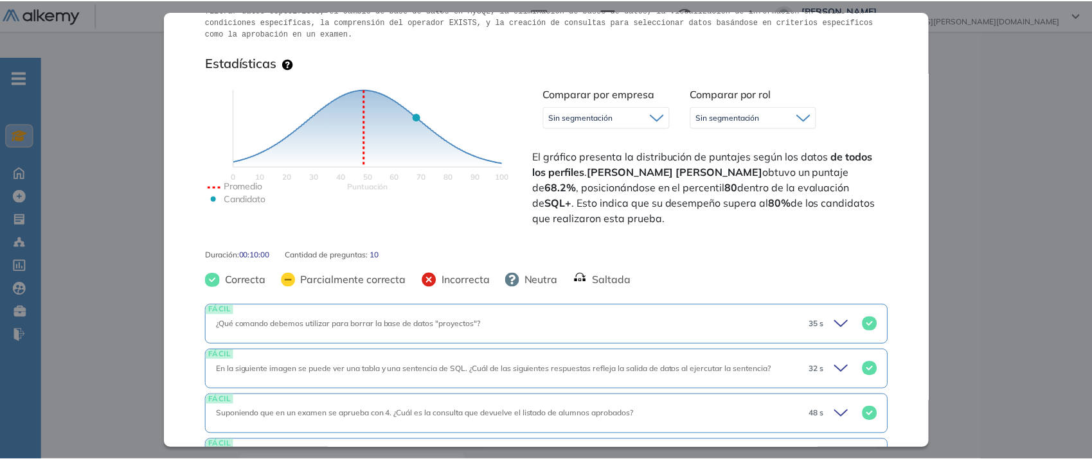
scroll to position [0, 0]
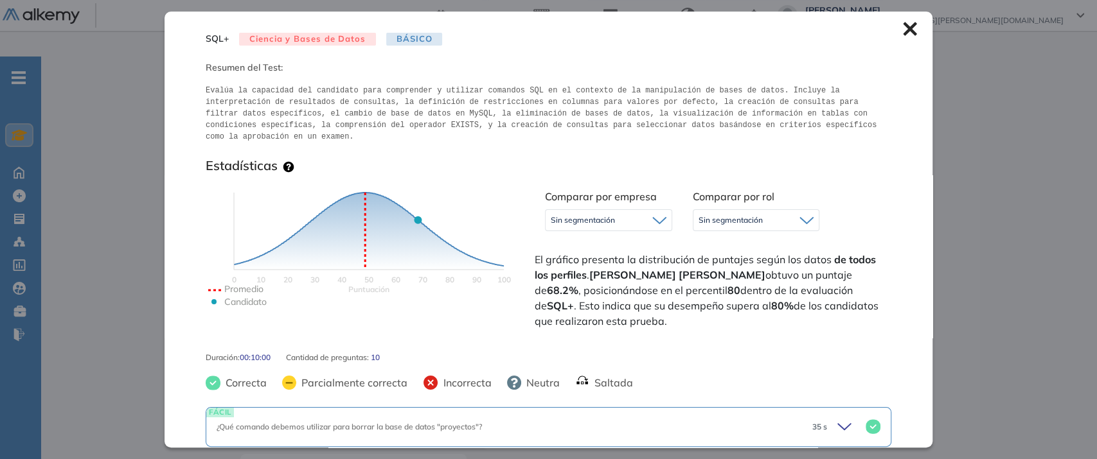
click at [903, 31] on icon at bounding box center [909, 28] width 13 height 13
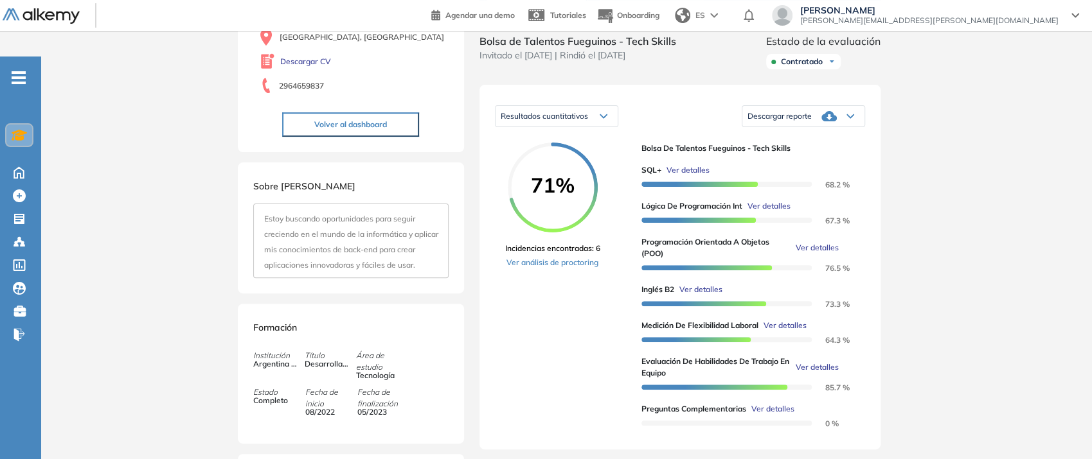
click at [689, 164] on span "Ver detalles" at bounding box center [687, 170] width 43 height 12
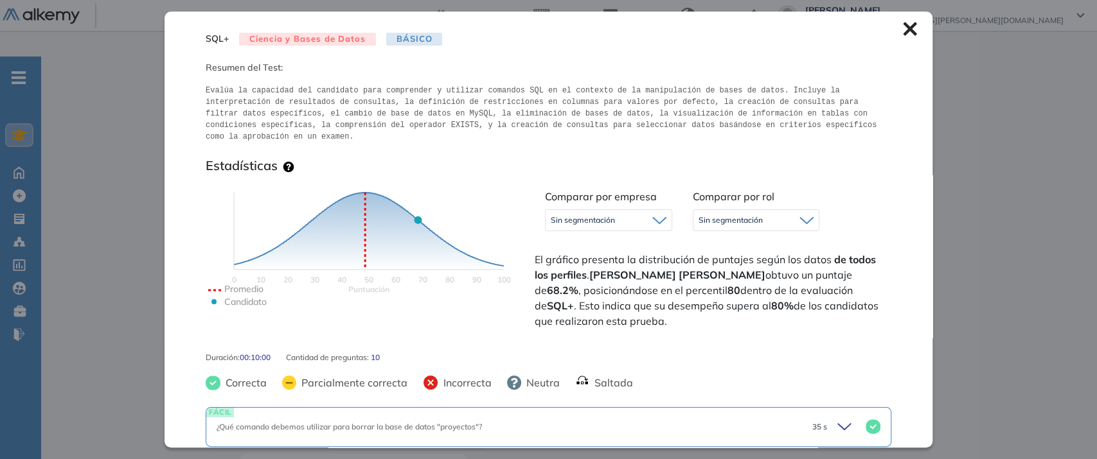
click at [903, 33] on icon at bounding box center [910, 29] width 14 height 14
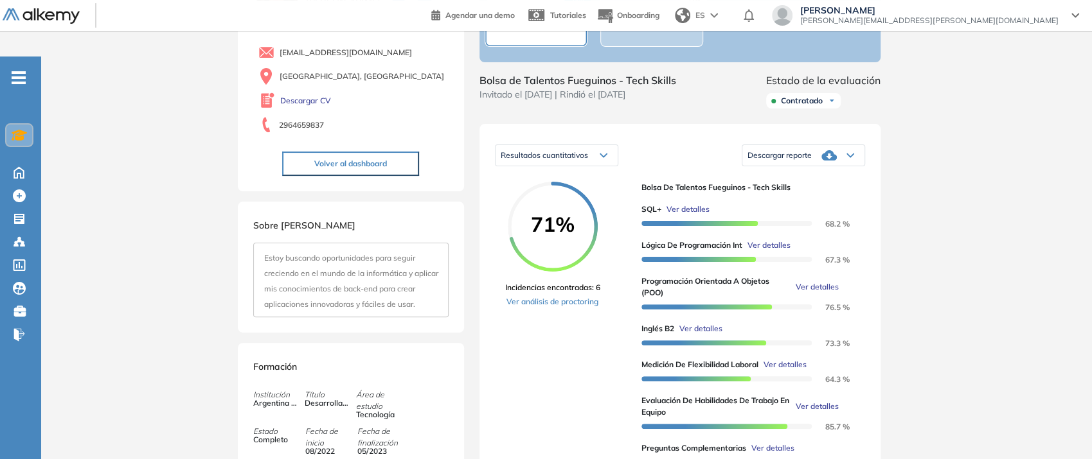
scroll to position [149, 0]
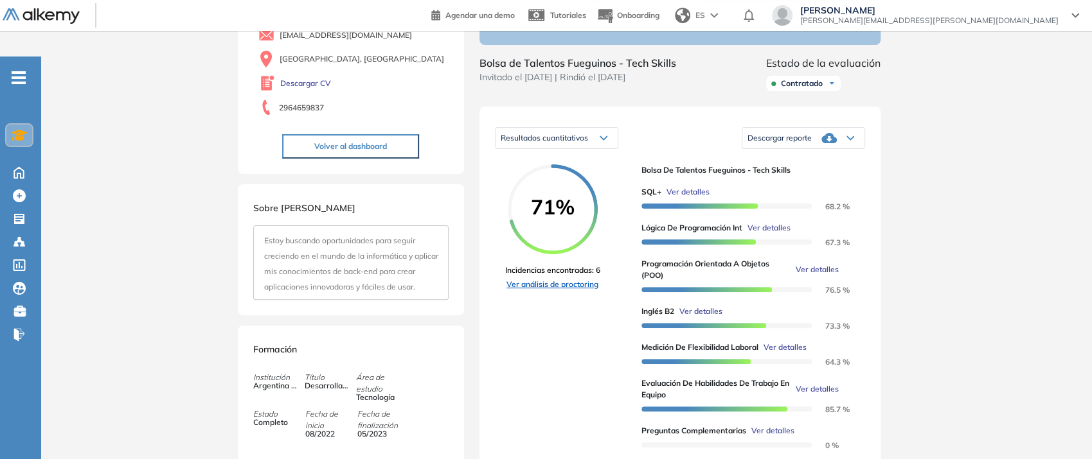
click at [554, 279] on link "Ver análisis de proctoring" at bounding box center [552, 285] width 95 height 12
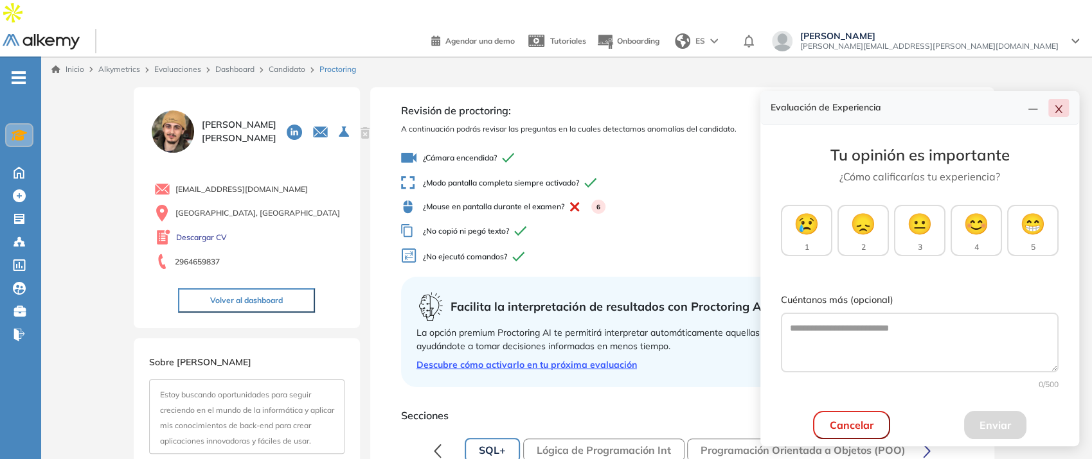
click at [1058, 109] on icon "close" at bounding box center [1058, 109] width 10 height 10
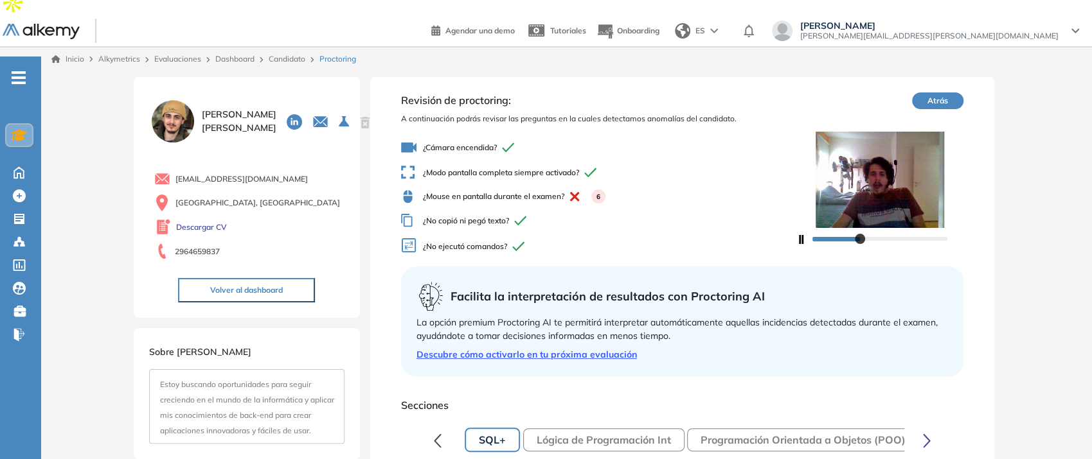
scroll to position [2, 0]
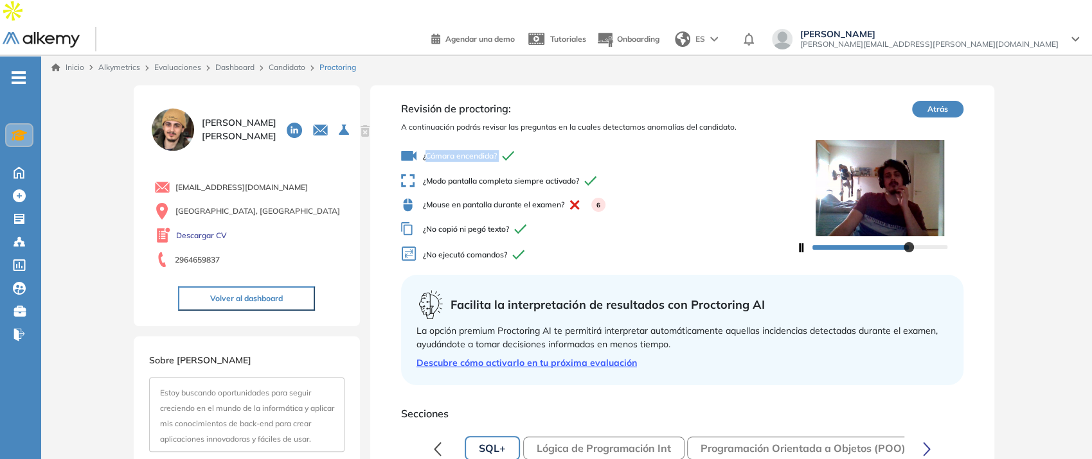
drag, startPoint x: 425, startPoint y: 125, endPoint x: 458, endPoint y: 156, distance: 44.6
click at [519, 148] on span "¿Cámara encendida?" at bounding box center [598, 155] width 395 height 15
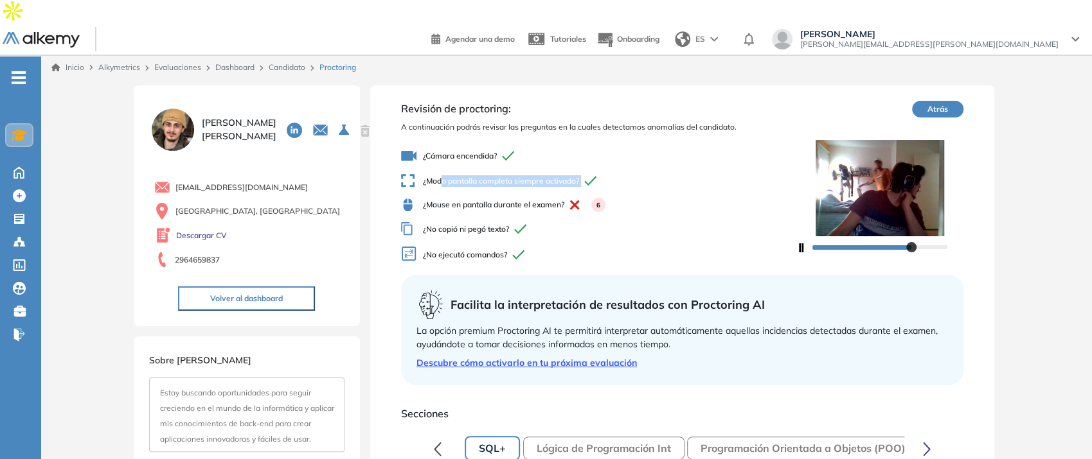
drag, startPoint x: 440, startPoint y: 154, endPoint x: 548, endPoint y: 168, distance: 109.5
click at [598, 174] on span "¿Modo pantalla completa siempre activado?" at bounding box center [598, 180] width 395 height 13
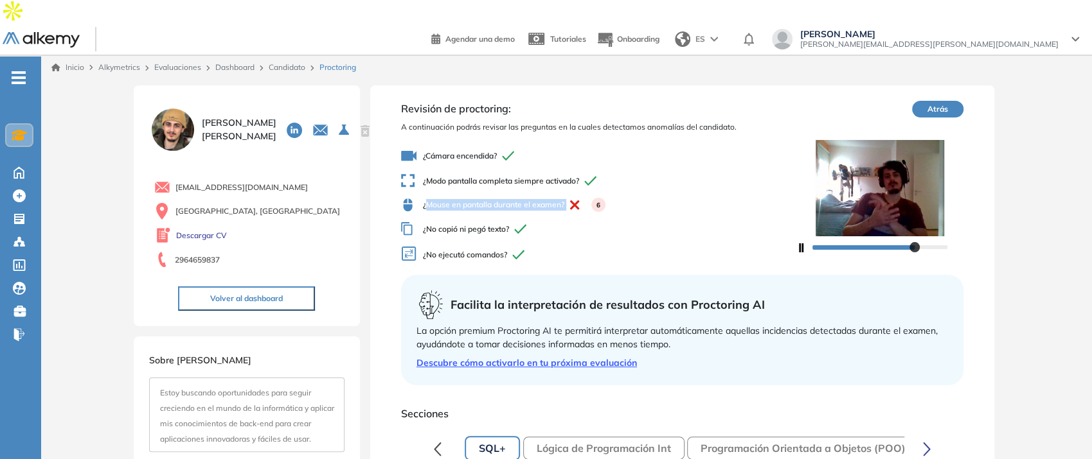
drag, startPoint x: 427, startPoint y: 177, endPoint x: 574, endPoint y: 181, distance: 147.8
click at [574, 198] on span "¿Mouse en pantalla durante el examen? 6" at bounding box center [598, 205] width 395 height 14
click at [579, 200] on icon at bounding box center [574, 204] width 9 height 9
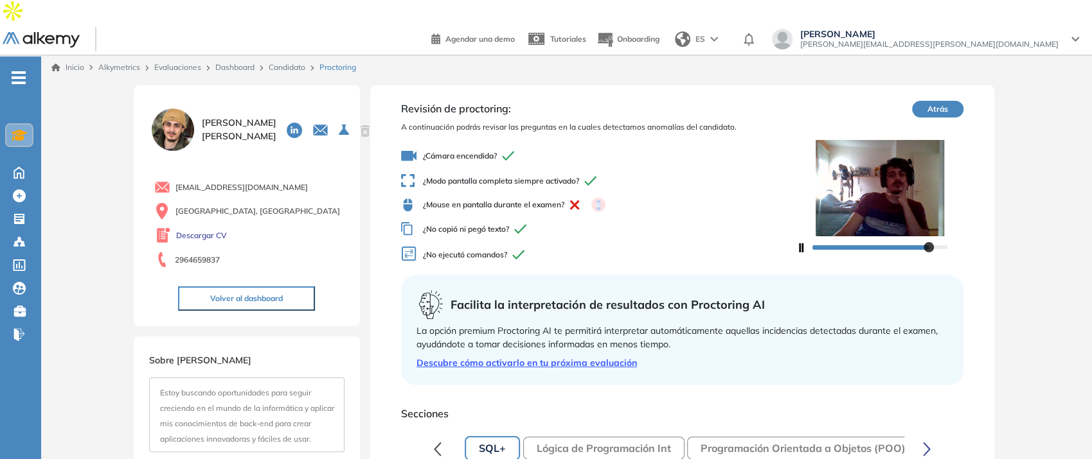
drag, startPoint x: 596, startPoint y: 179, endPoint x: 607, endPoint y: 178, distance: 10.3
click at [607, 198] on span "¿Mouse en pantalla durante el examen? 6" at bounding box center [598, 205] width 395 height 14
click at [603, 198] on div "6" at bounding box center [598, 205] width 14 height 14
drag, startPoint x: 492, startPoint y: 179, endPoint x: 544, endPoint y: 184, distance: 52.3
click at [544, 198] on span "¿Mouse en pantalla durante el examen? 6" at bounding box center [598, 205] width 395 height 14
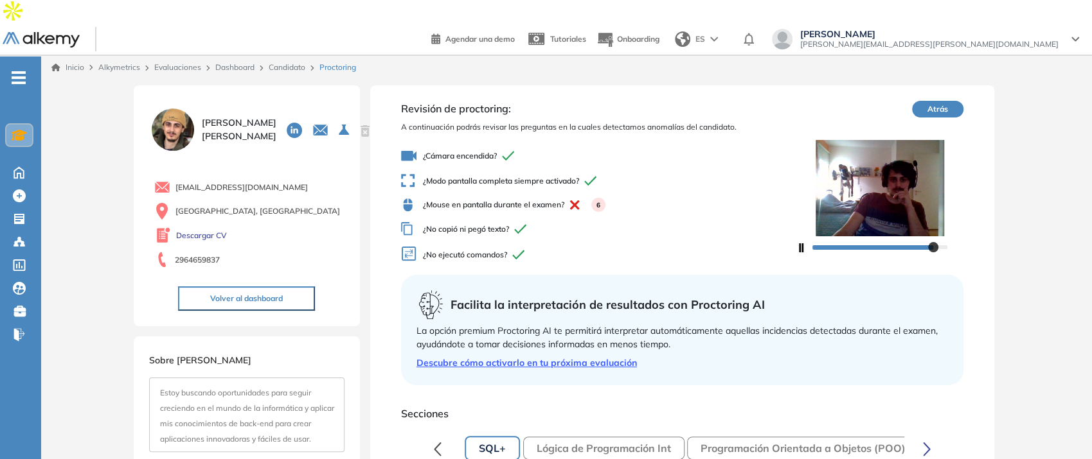
click at [624, 193] on div "¿Cámara encendida? ¿Modo pantalla completa siempre activado? ¿Mouse en pantalla…" at bounding box center [598, 206] width 395 height 127
drag, startPoint x: 429, startPoint y: 202, endPoint x: 504, endPoint y: 204, distance: 75.2
click at [504, 222] on span "¿No copió ni pegó texto?" at bounding box center [598, 228] width 395 height 13
drag, startPoint x: 436, startPoint y: 229, endPoint x: 510, endPoint y: 230, distance: 74.5
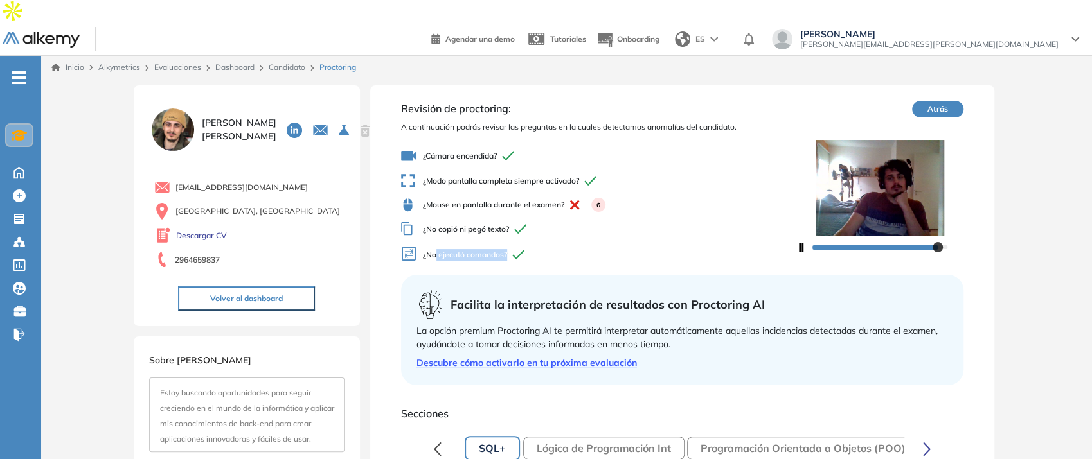
click at [510, 246] on span "¿No ejecutó comandos?" at bounding box center [598, 255] width 395 height 19
click at [542, 246] on span "¿No ejecutó comandos?" at bounding box center [598, 255] width 395 height 19
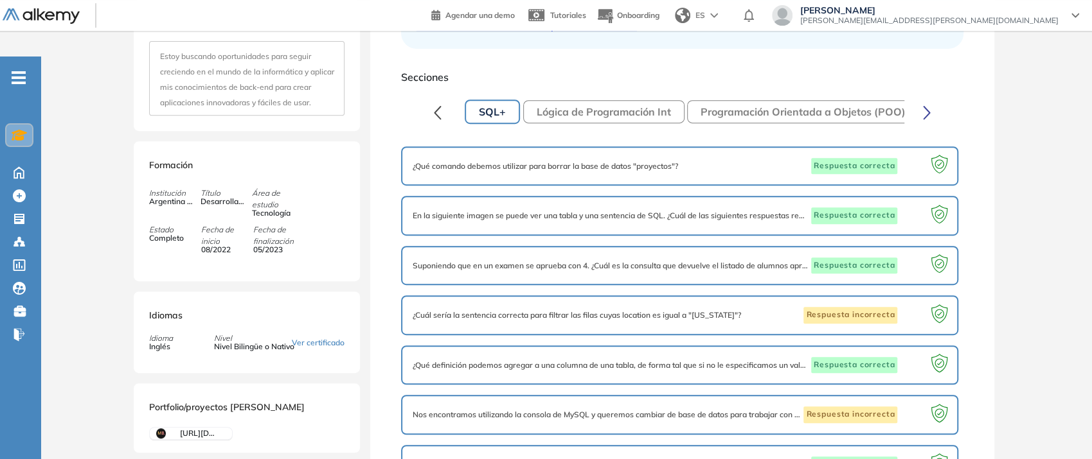
scroll to position [334, 0]
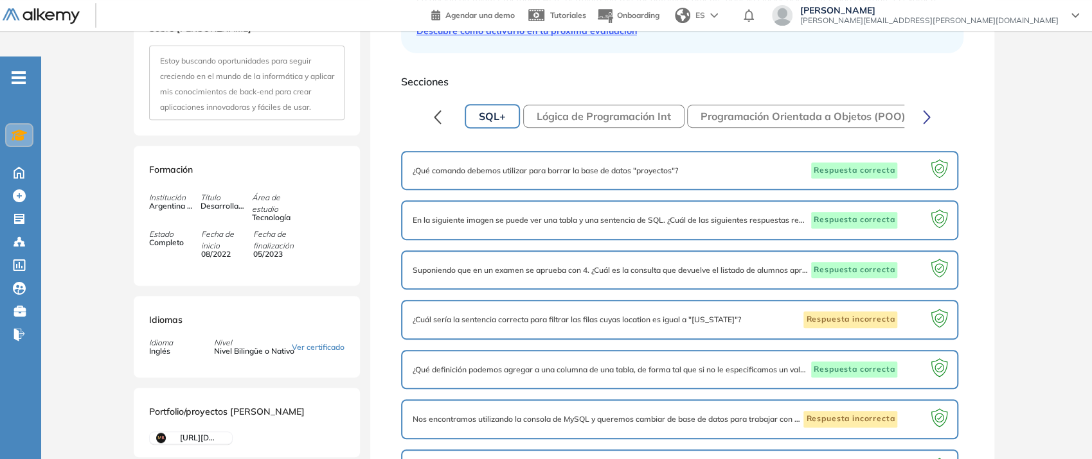
click at [605, 105] on button "Lógica de Programación Int" at bounding box center [603, 116] width 161 height 23
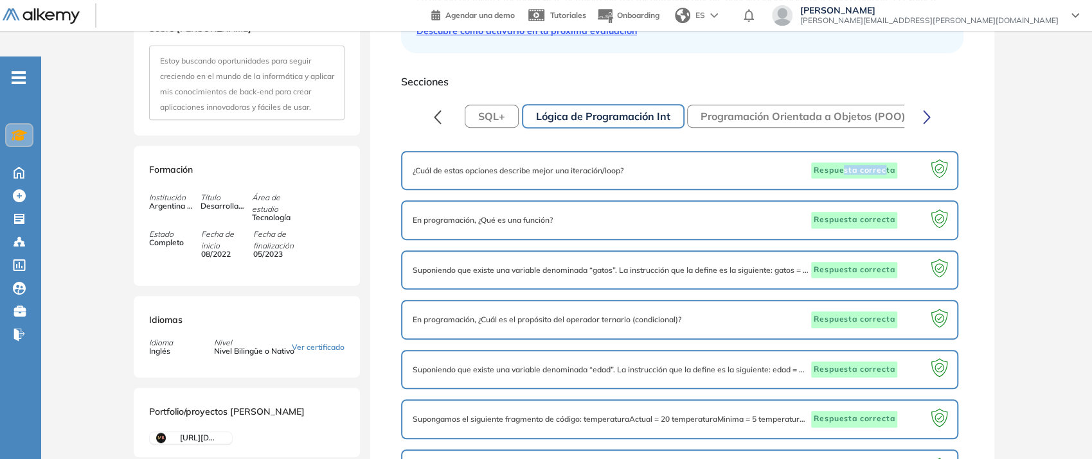
drag, startPoint x: 869, startPoint y: 145, endPoint x: 884, endPoint y: 140, distance: 15.4
click at [884, 163] on span "Respuesta correcta" at bounding box center [854, 171] width 86 height 17
drag, startPoint x: 839, startPoint y: 184, endPoint x: 887, endPoint y: 191, distance: 48.7
click at [887, 200] on div "En programación, ¿Qué es una función? Respuesta correcta" at bounding box center [679, 220] width 557 height 40
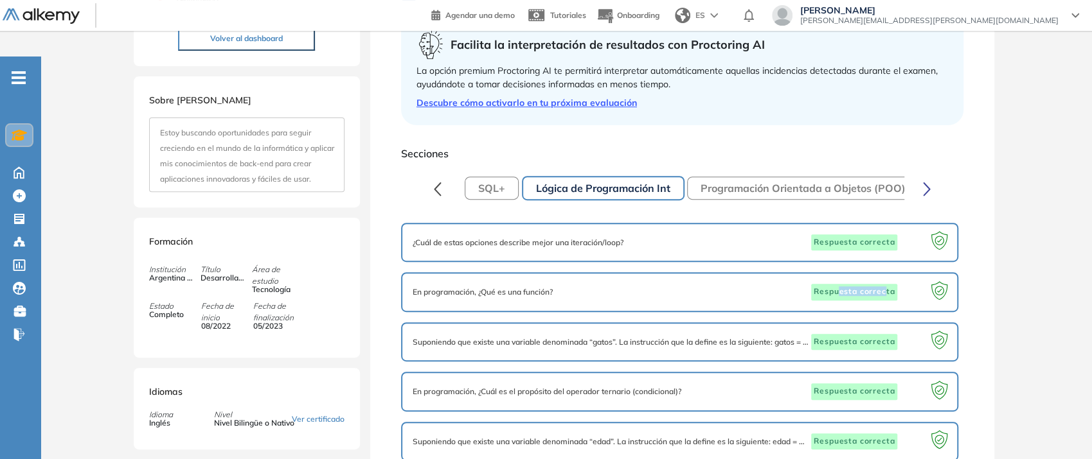
scroll to position [293, 0]
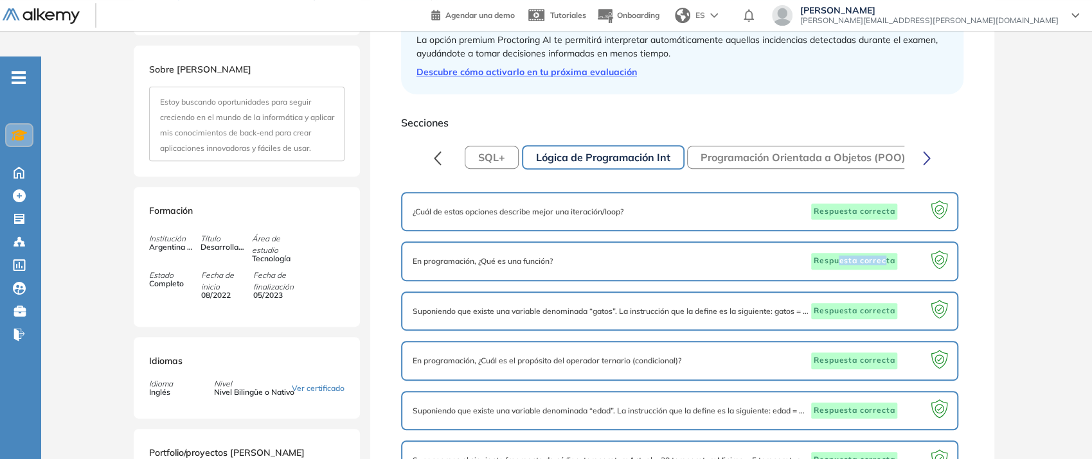
click at [508, 146] on button "SQL+" at bounding box center [492, 157] width 54 height 23
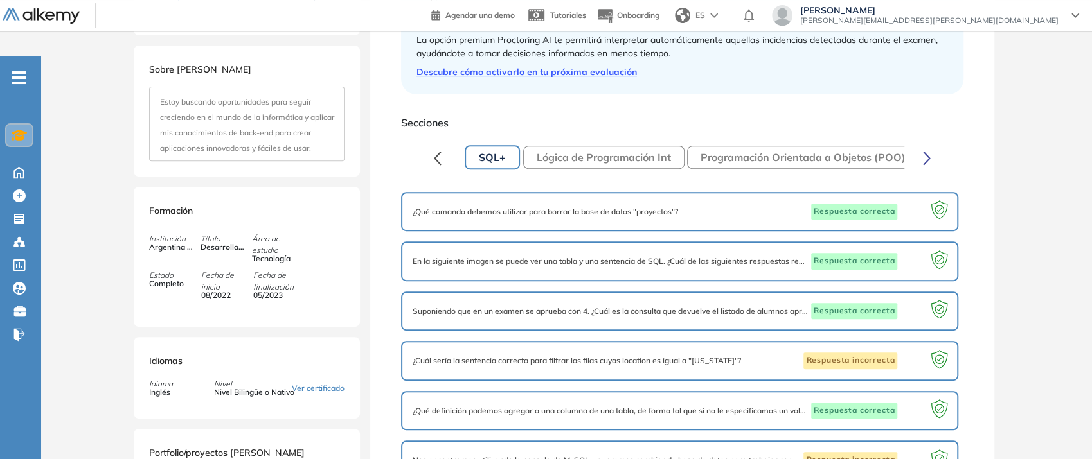
click at [782, 146] on button "Programación Orientada a Objetos (POO)" at bounding box center [803, 157] width 232 height 23
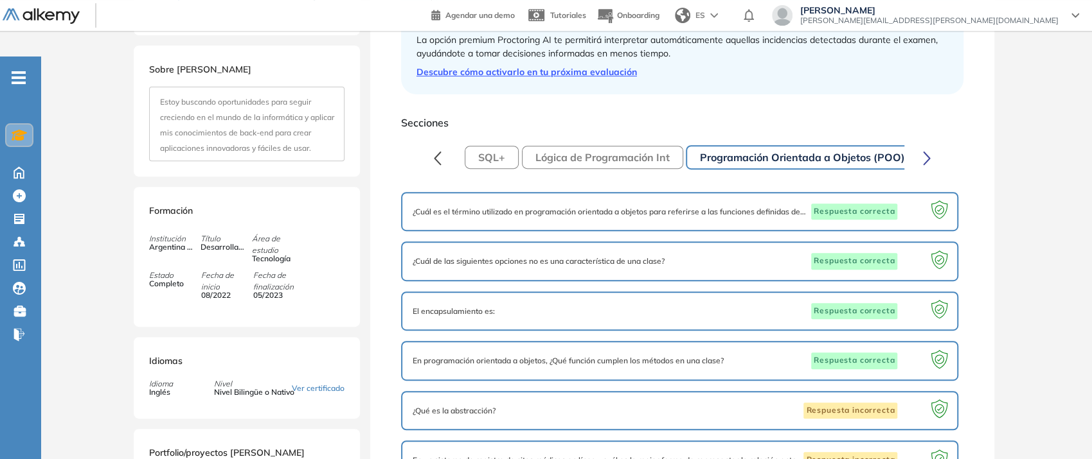
click at [925, 151] on icon "button" at bounding box center [927, 158] width 8 height 15
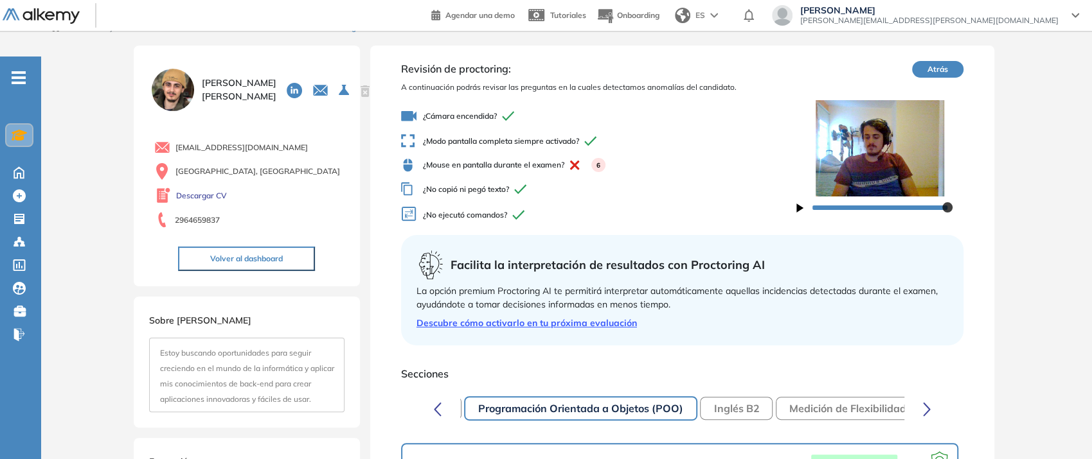
scroll to position [0, 0]
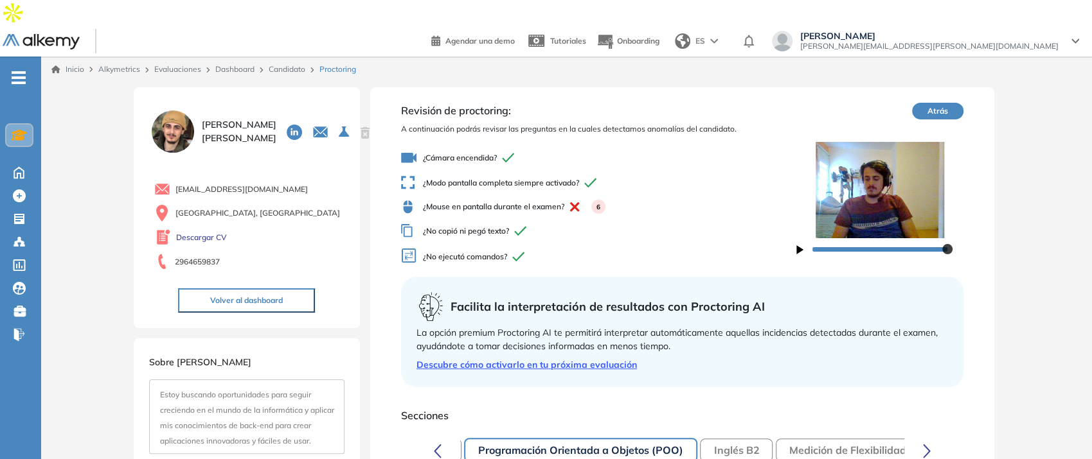
click at [235, 64] on link "Dashboard" at bounding box center [234, 69] width 39 height 10
